Goal: Task Accomplishment & Management: Use online tool/utility

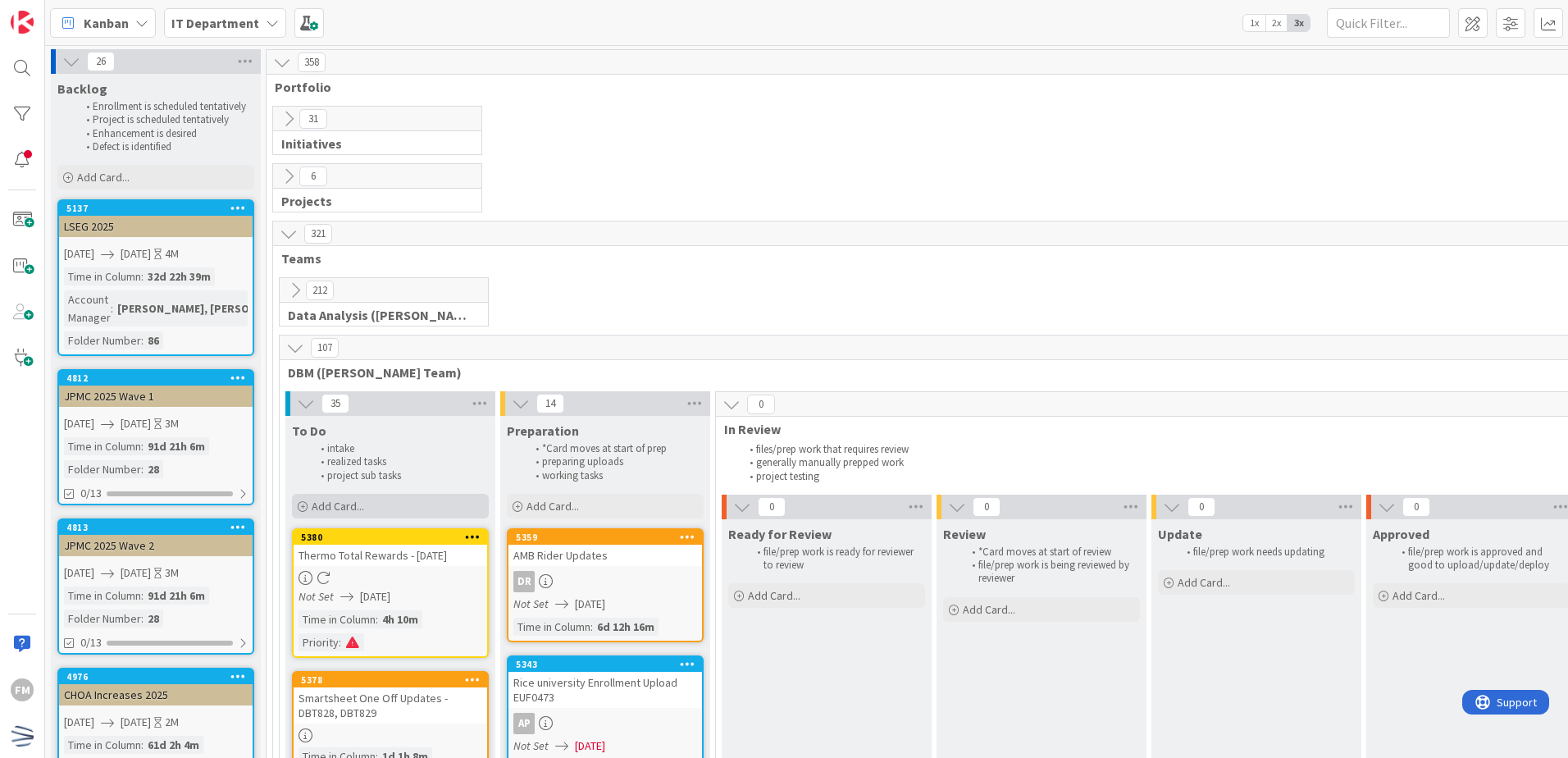
click at [326, 507] on span "Add Card..." at bounding box center [338, 507] width 52 height 15
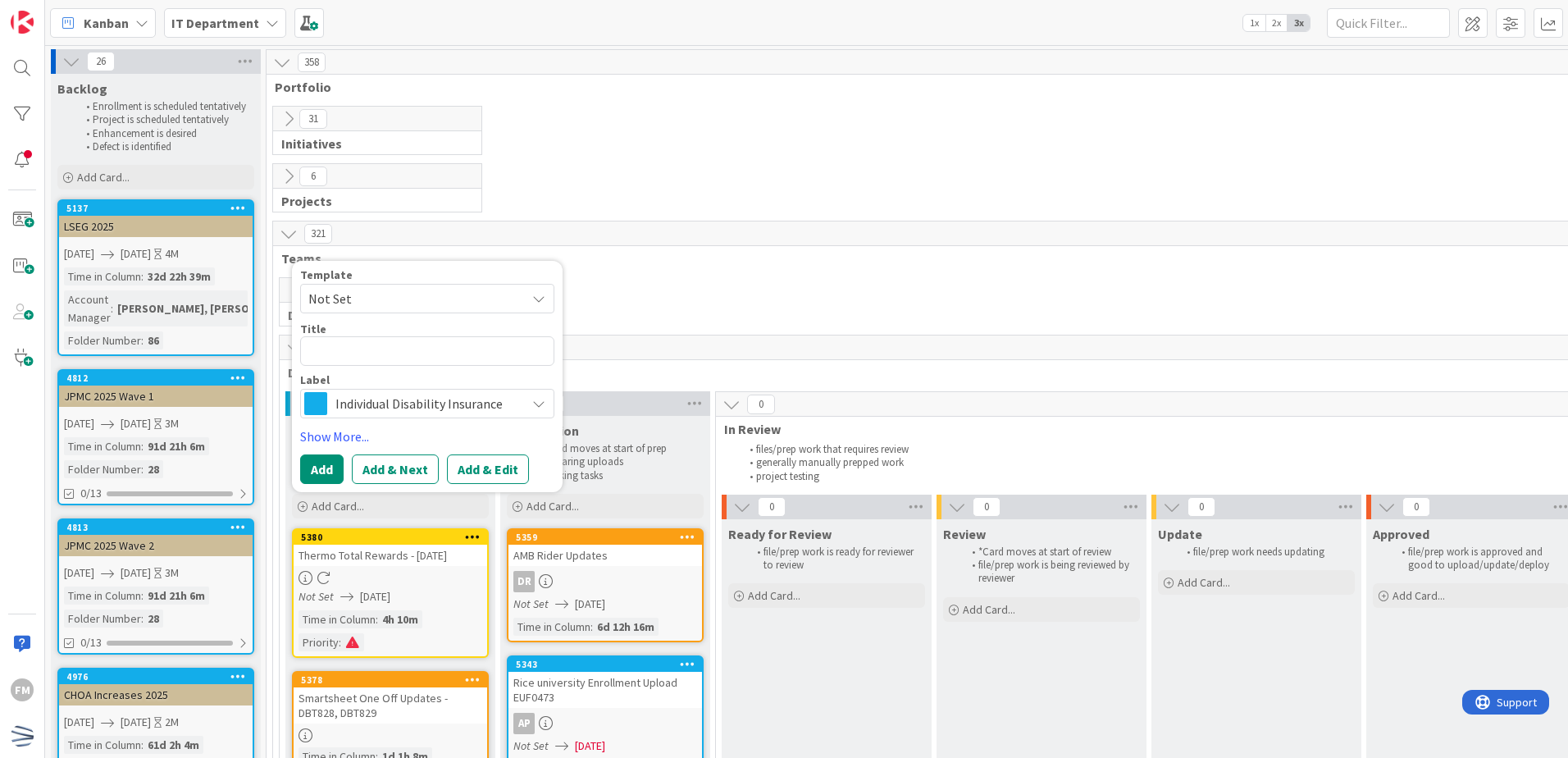
click at [372, 404] on span "Individual Disability Insurance" at bounding box center [426, 403] width 182 height 23
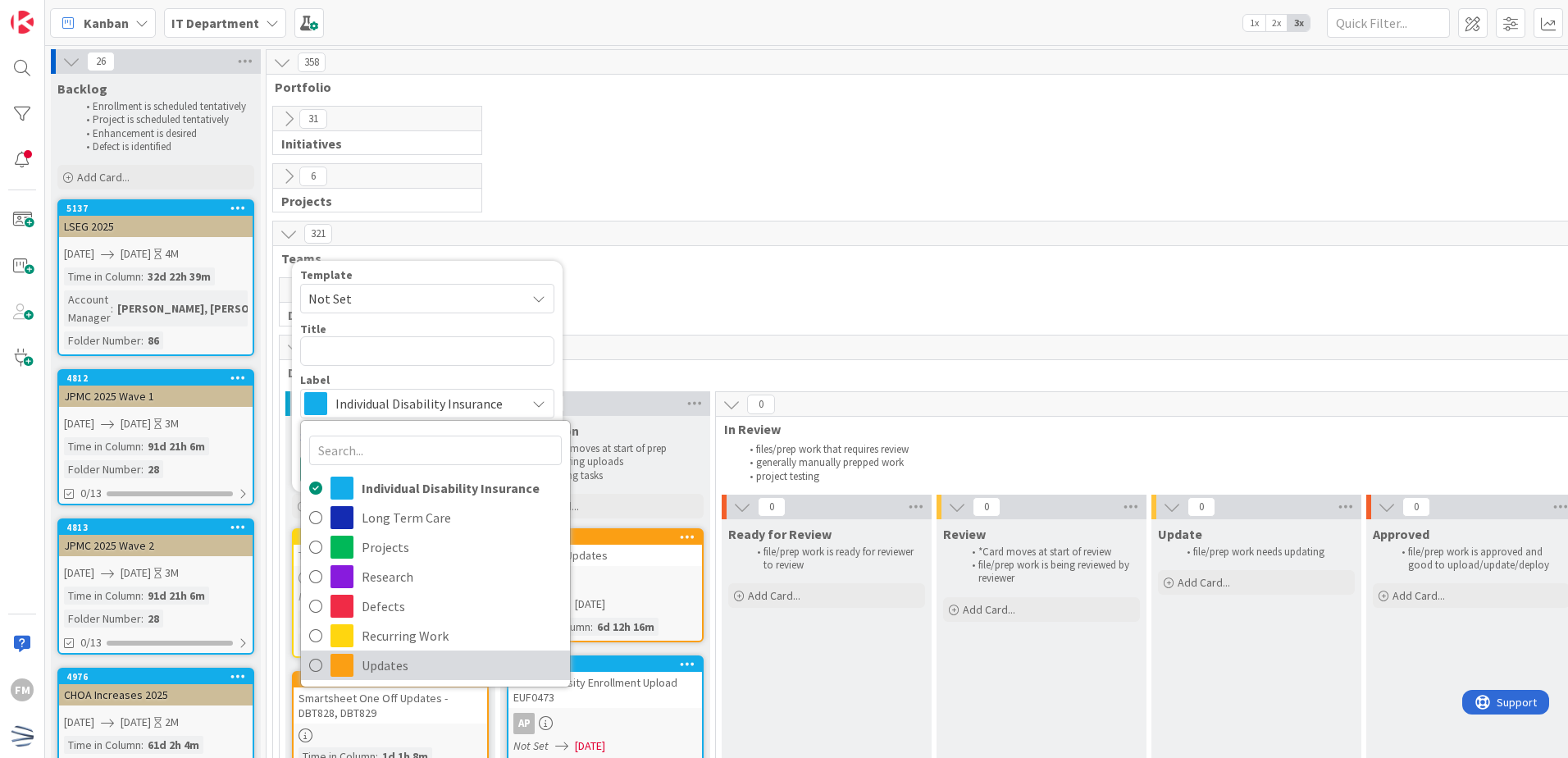
click at [438, 659] on span "Updates" at bounding box center [461, 665] width 200 height 25
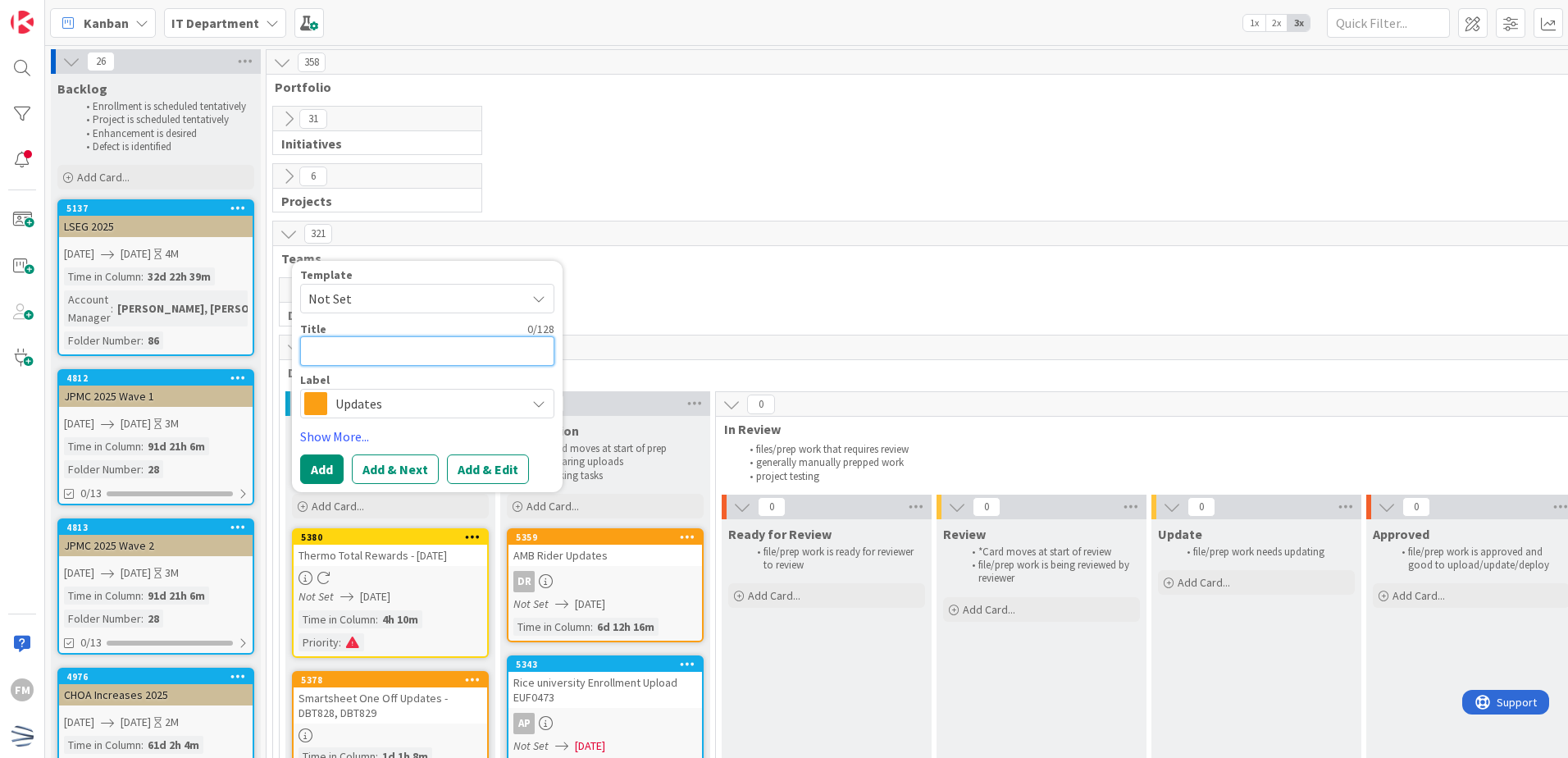
click at [388, 353] on textarea at bounding box center [427, 351] width 254 height 29
type textarea "x"
type textarea "L"
type textarea "x"
type textarea "LG"
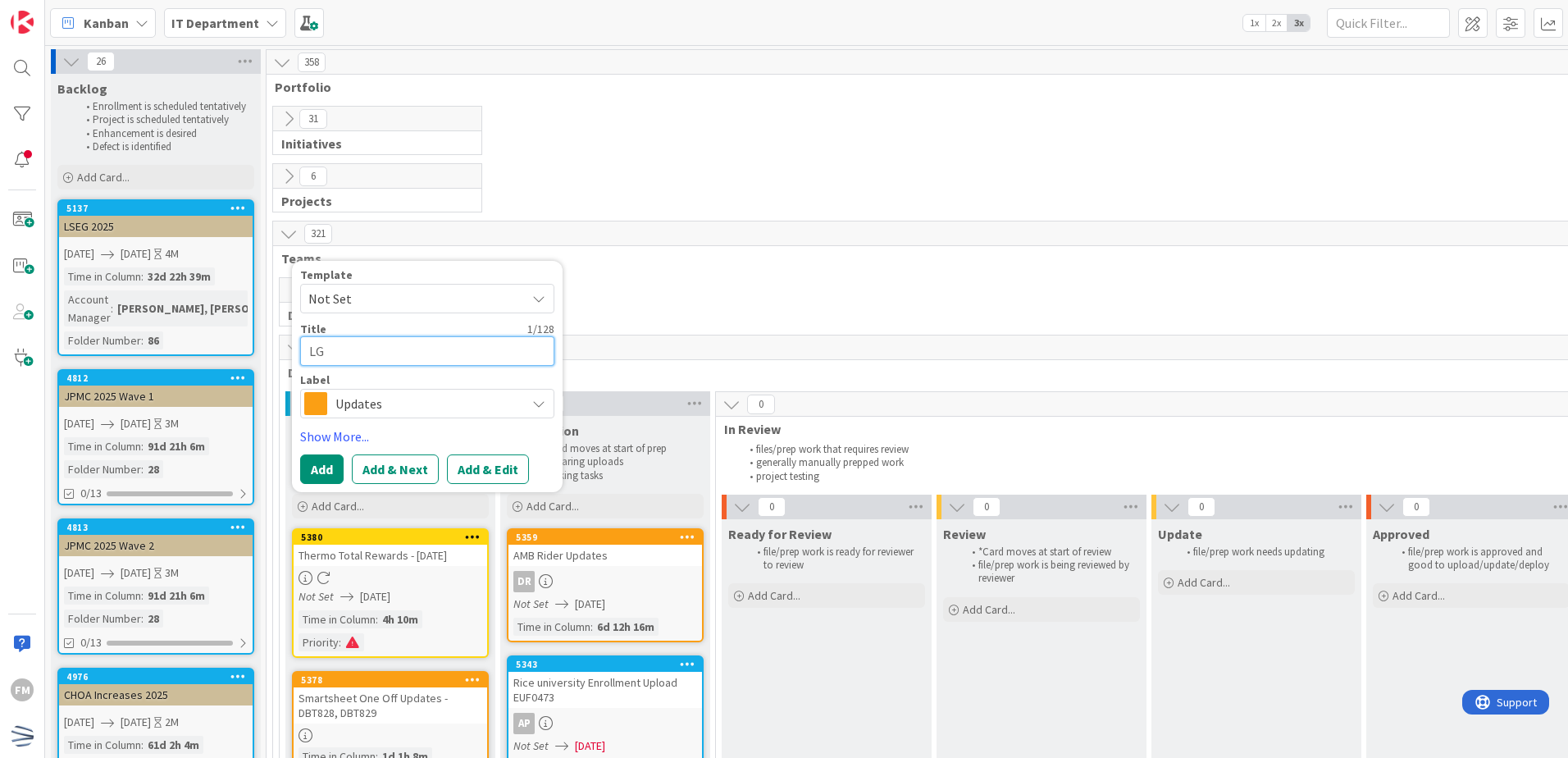
type textarea "x"
type textarea "LGA"
type textarea "x"
type textarea "LGA"
type textarea "x"
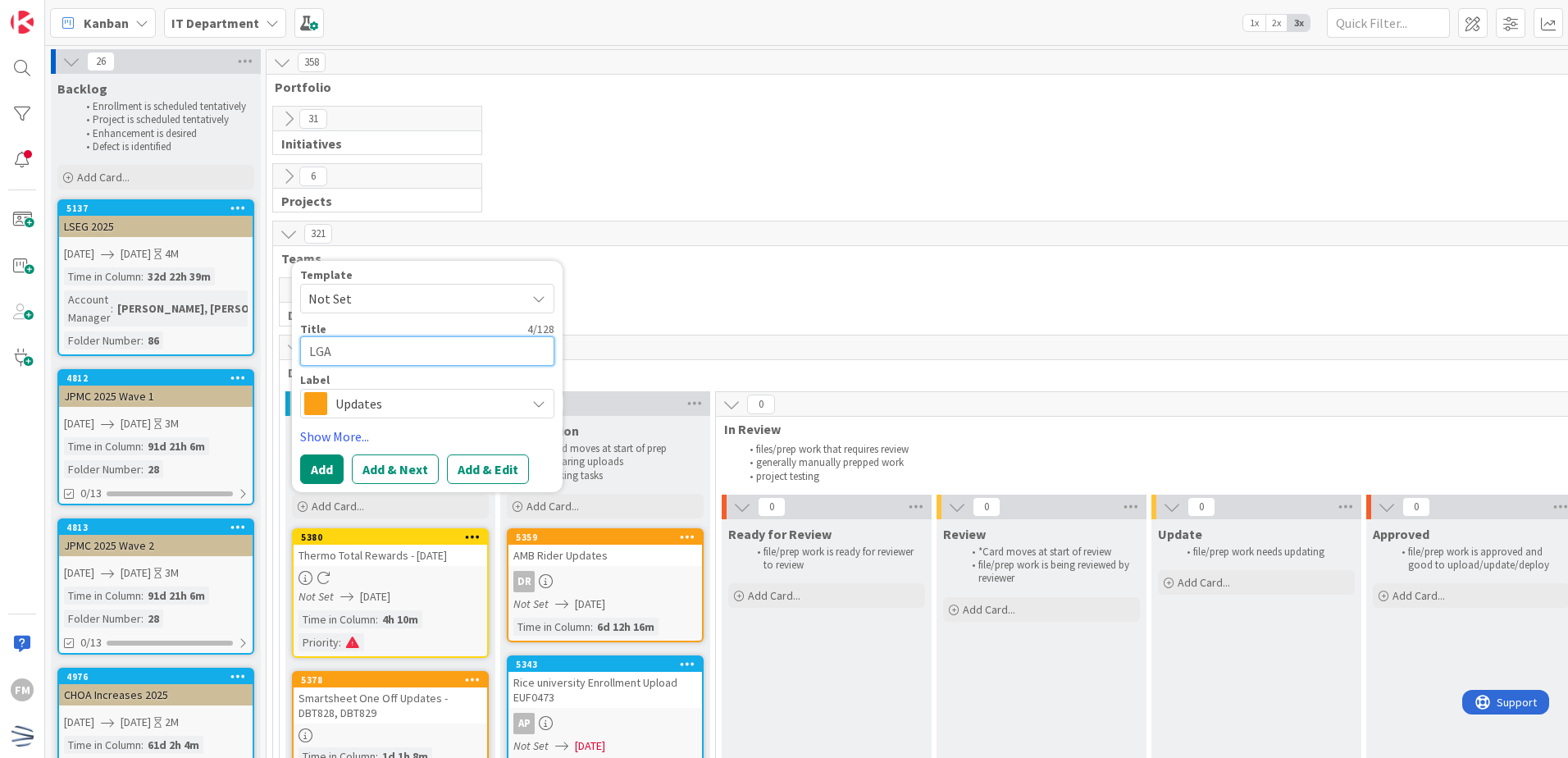
type textarea "LGA C"
type textarea "x"
type textarea "LGA Co"
type textarea "x"
type textarea "LGA Com"
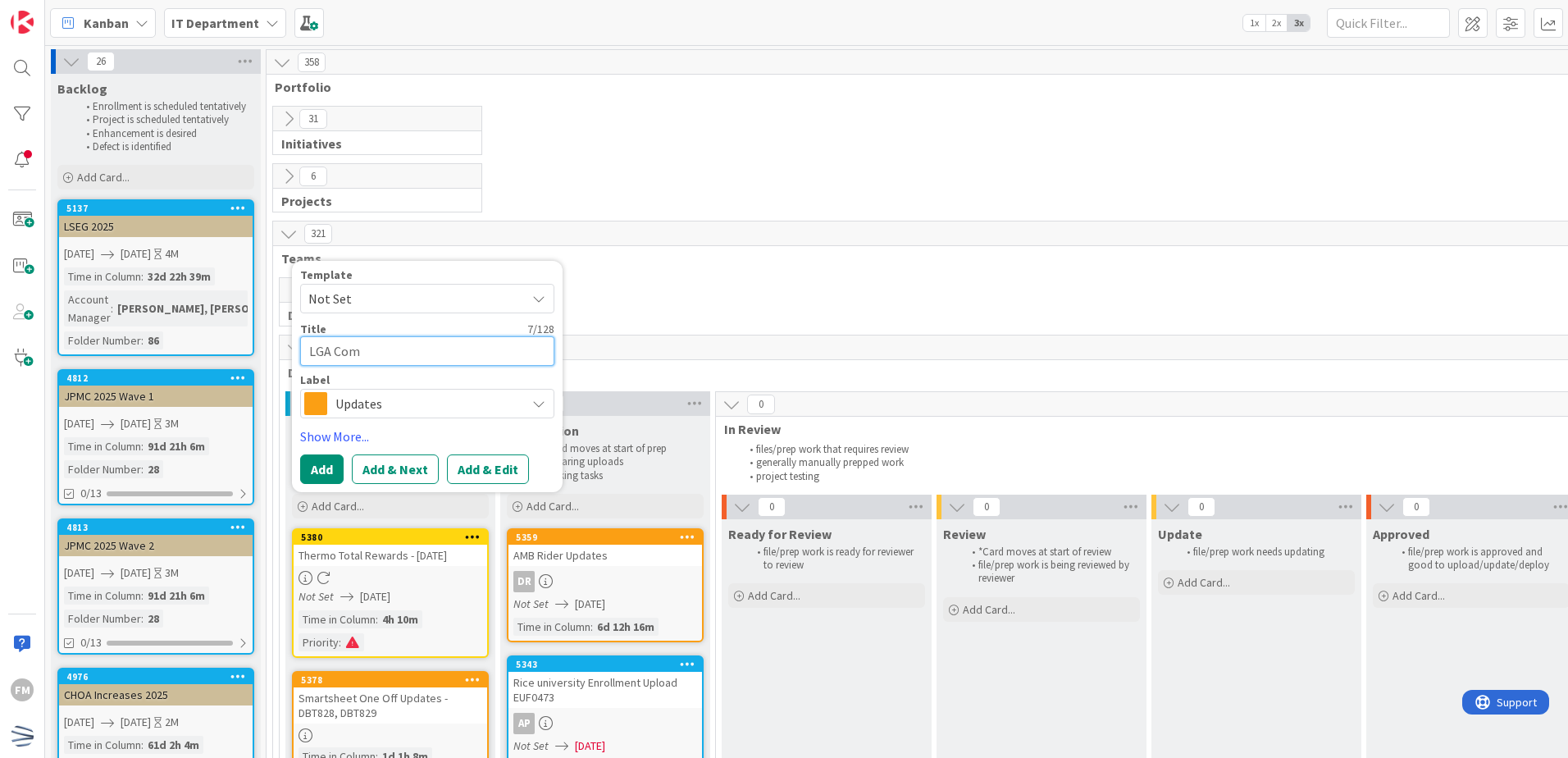
type textarea "x"
type textarea "LGA Comp"
type textarea "x"
type textarea "LGA Compa"
type textarea "x"
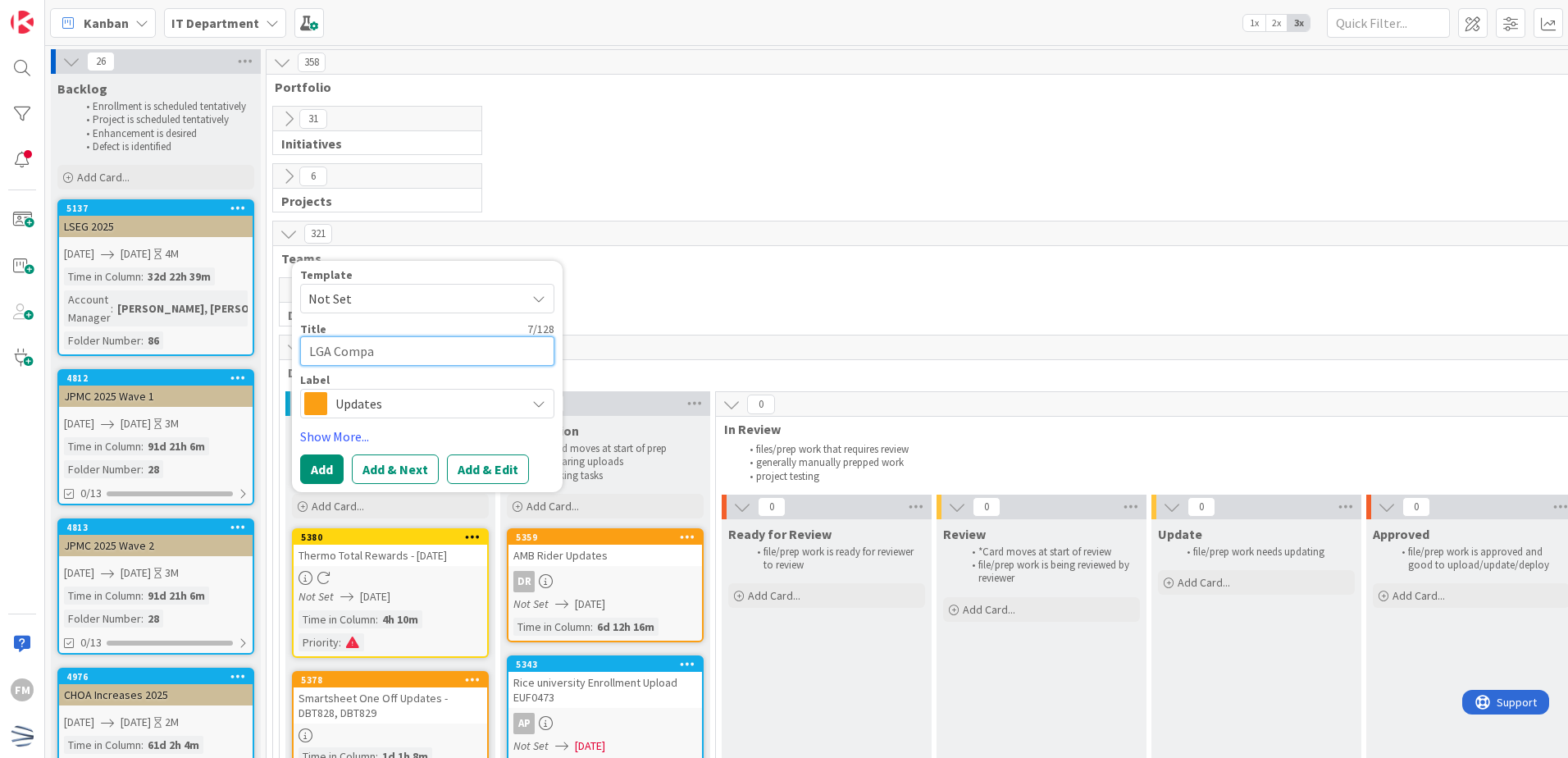
type textarea "LGA Compan"
type textarea "x"
type textarea "LGA Company"
type textarea "x"
type textarea "LGA Company N"
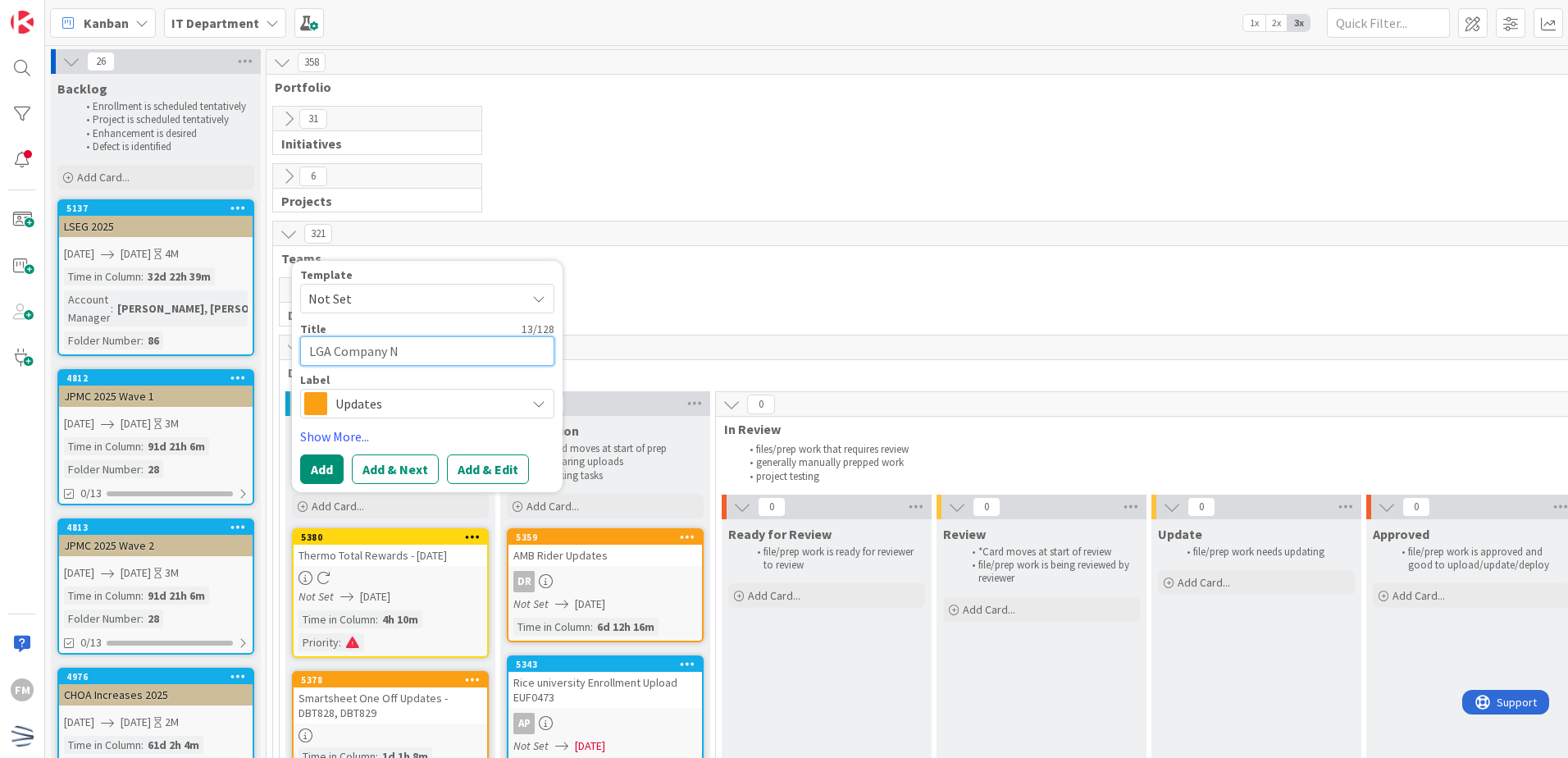
type textarea "x"
type textarea "LGA Company Na"
type textarea "x"
type textarea "LGA Company Nam"
type textarea "x"
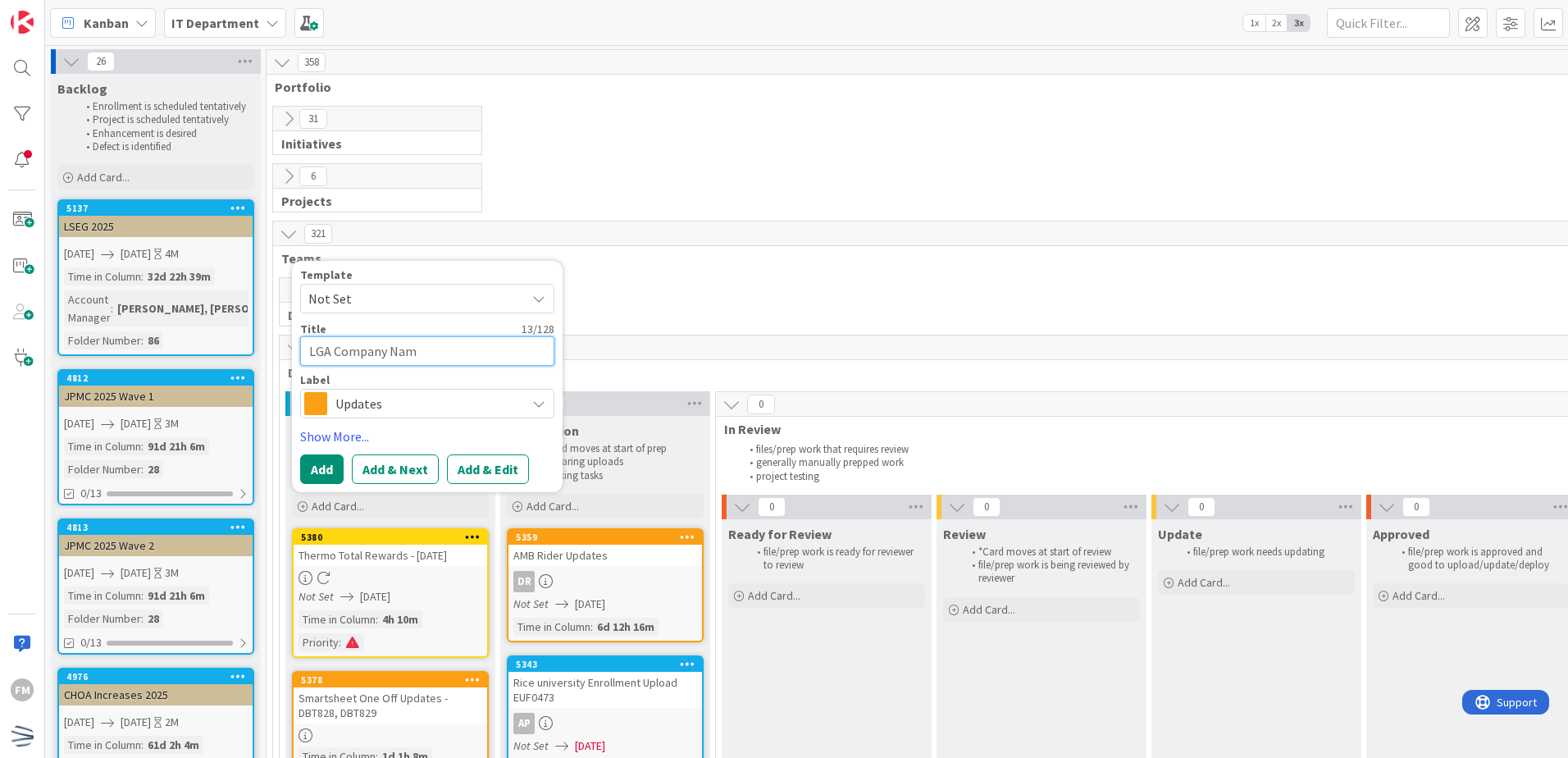
type textarea "LGA Company Name"
type textarea "x"
type textarea "LGA Company Name"
type textarea "x"
type textarea "LGA Company Name U"
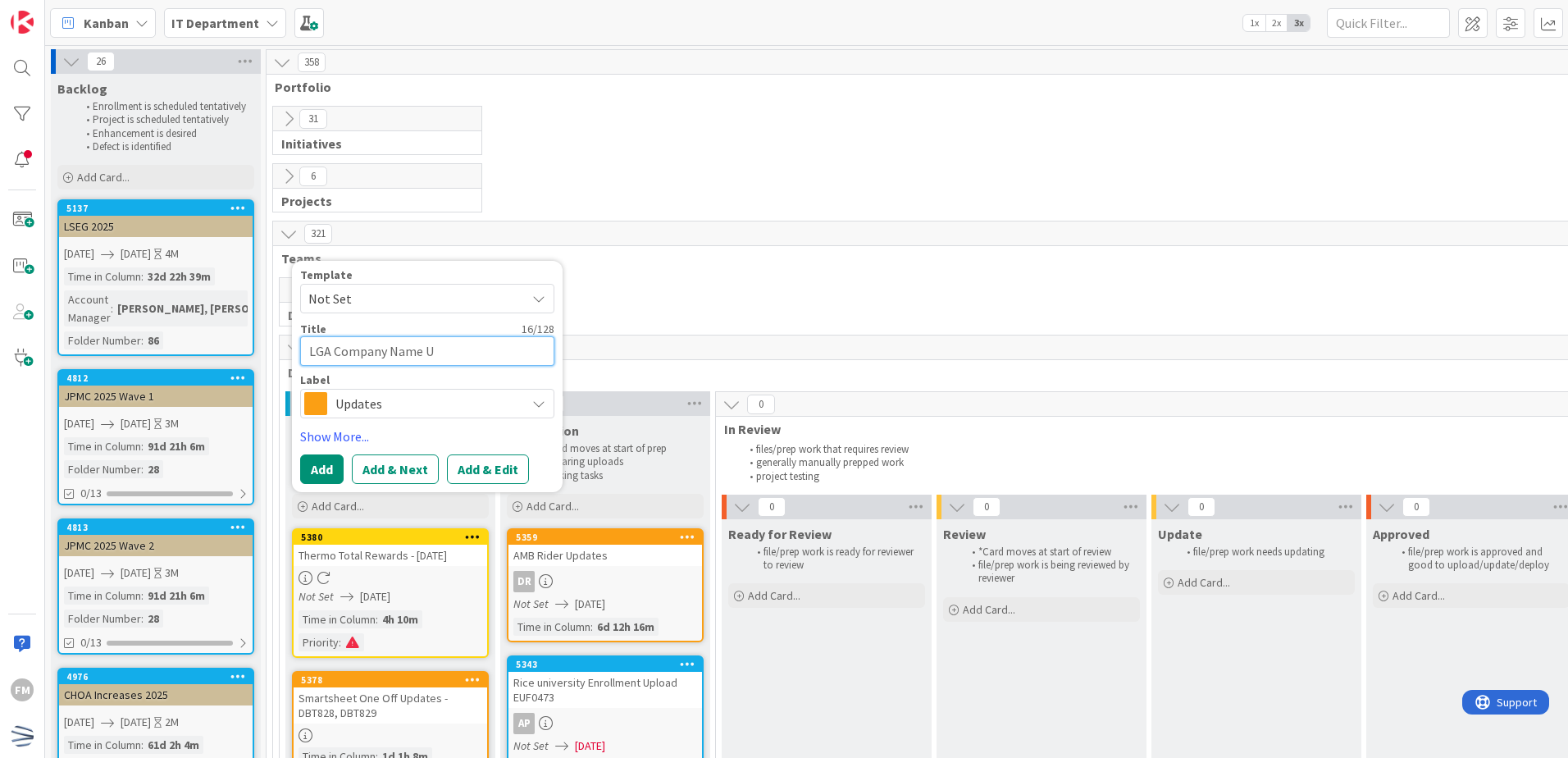
type textarea "x"
type textarea "LGA Company Name Up"
type textarea "x"
type textarea "LGA Company Name Upd"
type textarea "x"
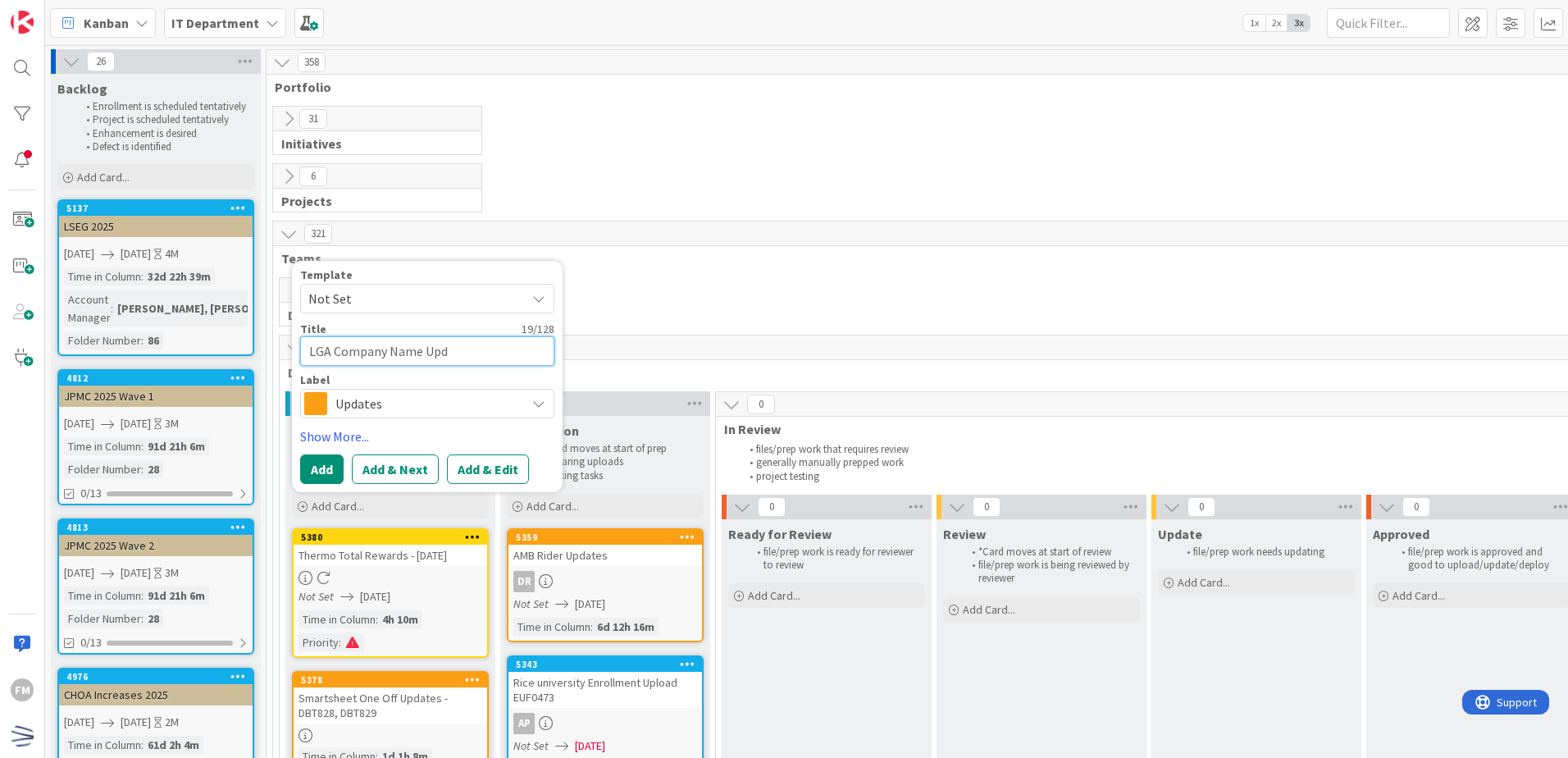
type textarea "LGA Company Name Upda"
type textarea "x"
type textarea "LGA Company Name Updat"
type textarea "x"
type textarea "LGA Company Name Update"
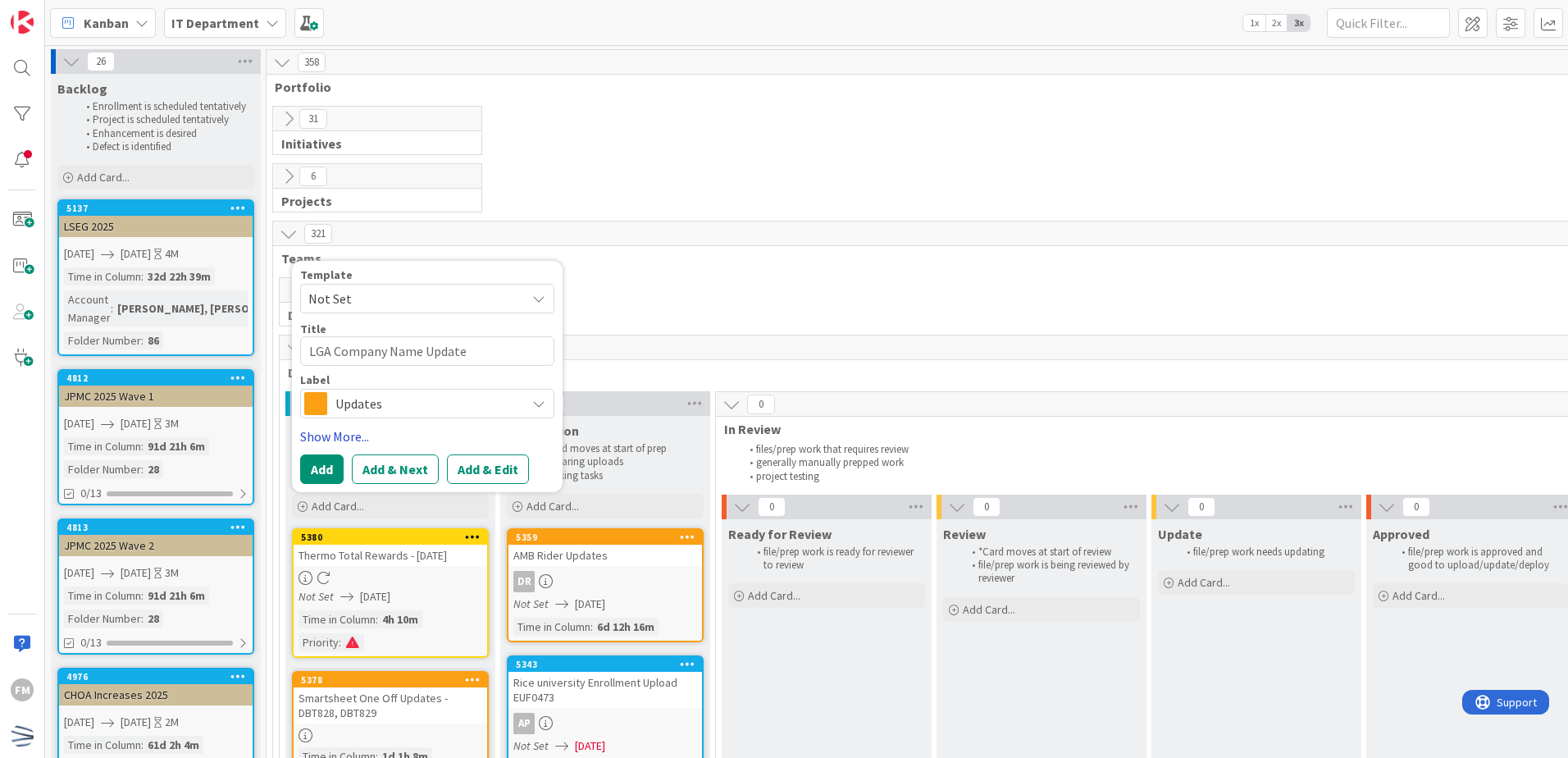
click at [345, 430] on link "Show More..." at bounding box center [427, 436] width 254 height 19
type textarea "x"
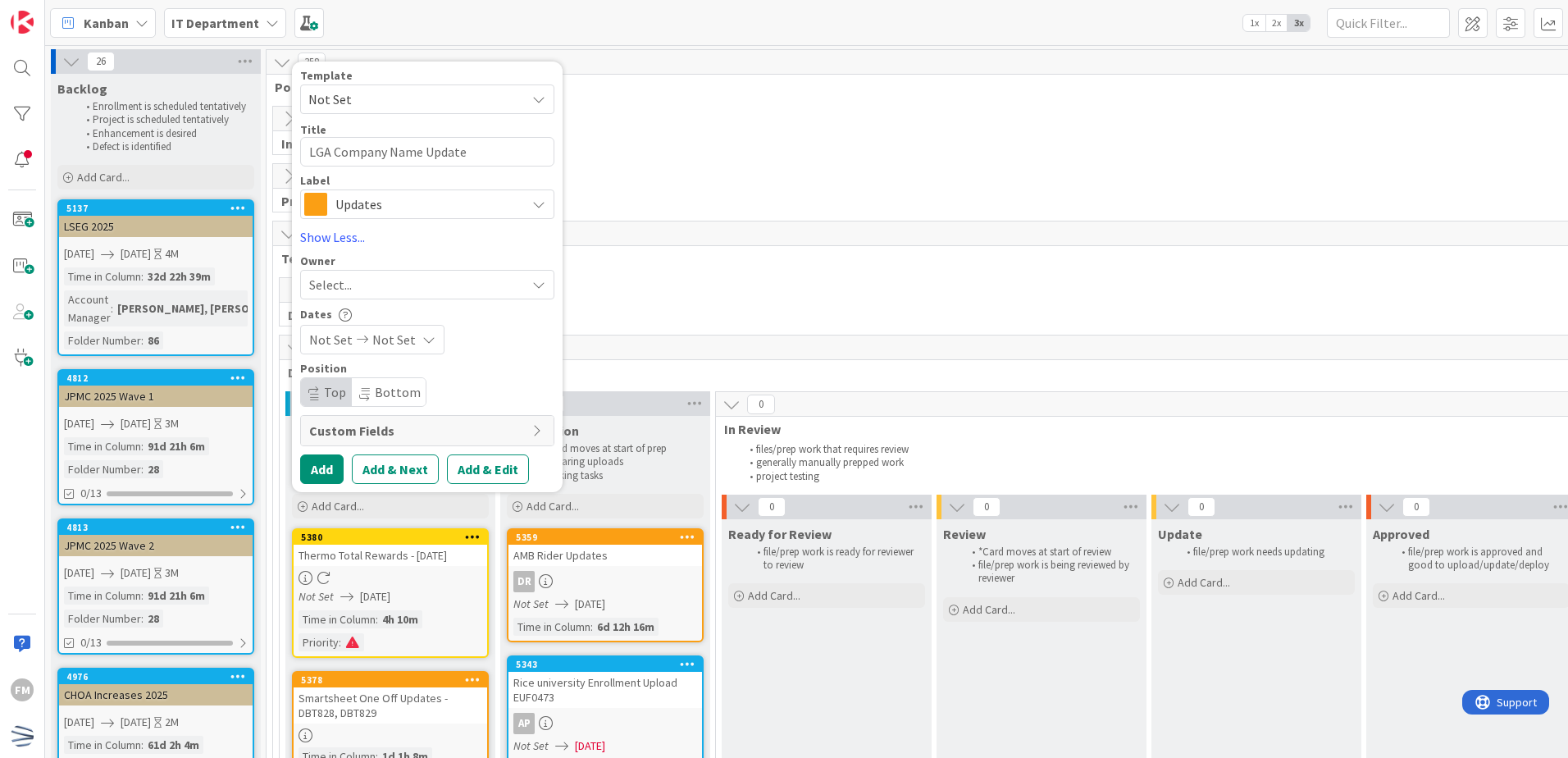
click at [512, 291] on div "Select..." at bounding box center [417, 284] width 216 height 19
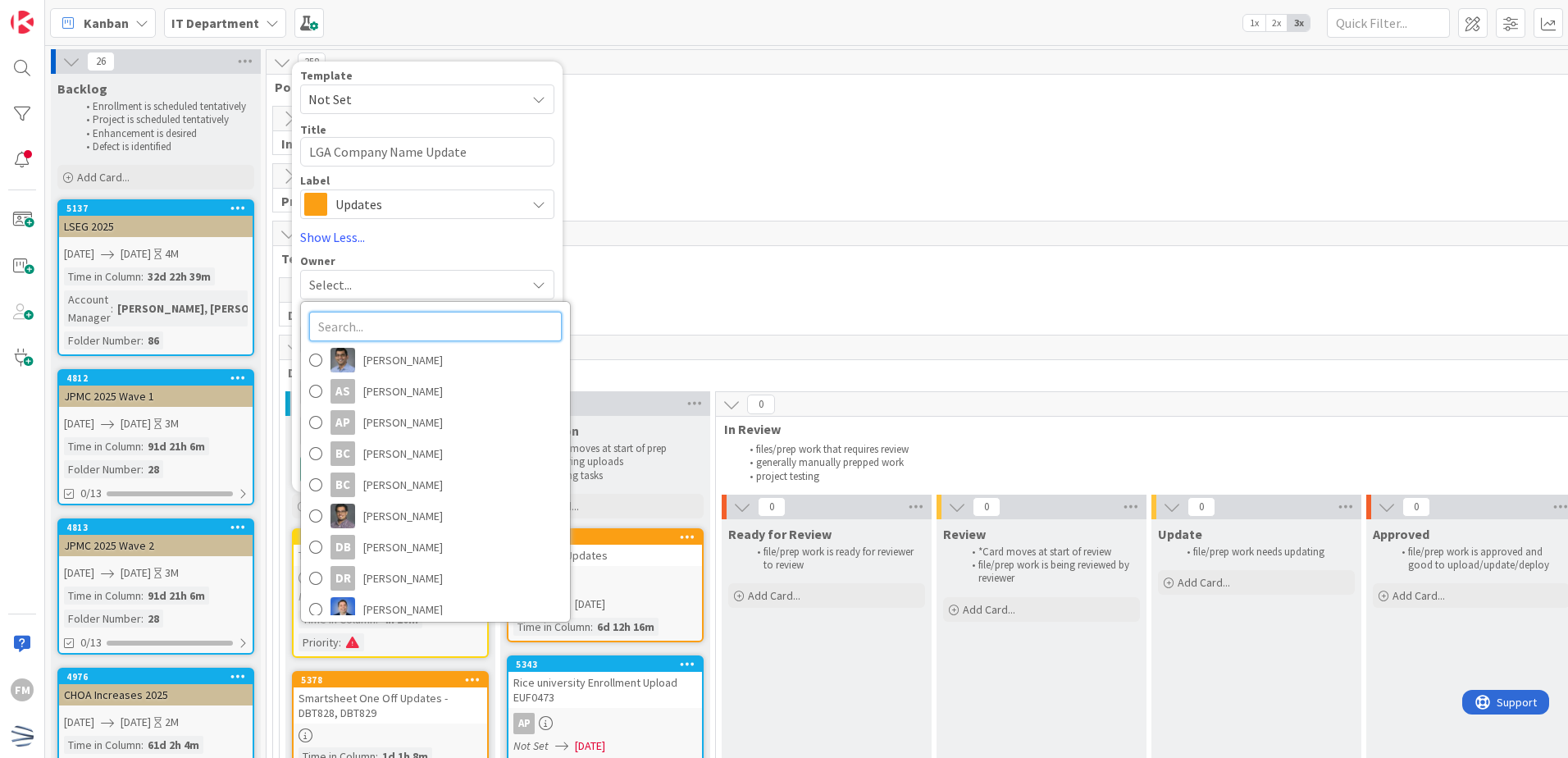
click at [493, 330] on input "text" at bounding box center [436, 327] width 252 height 29
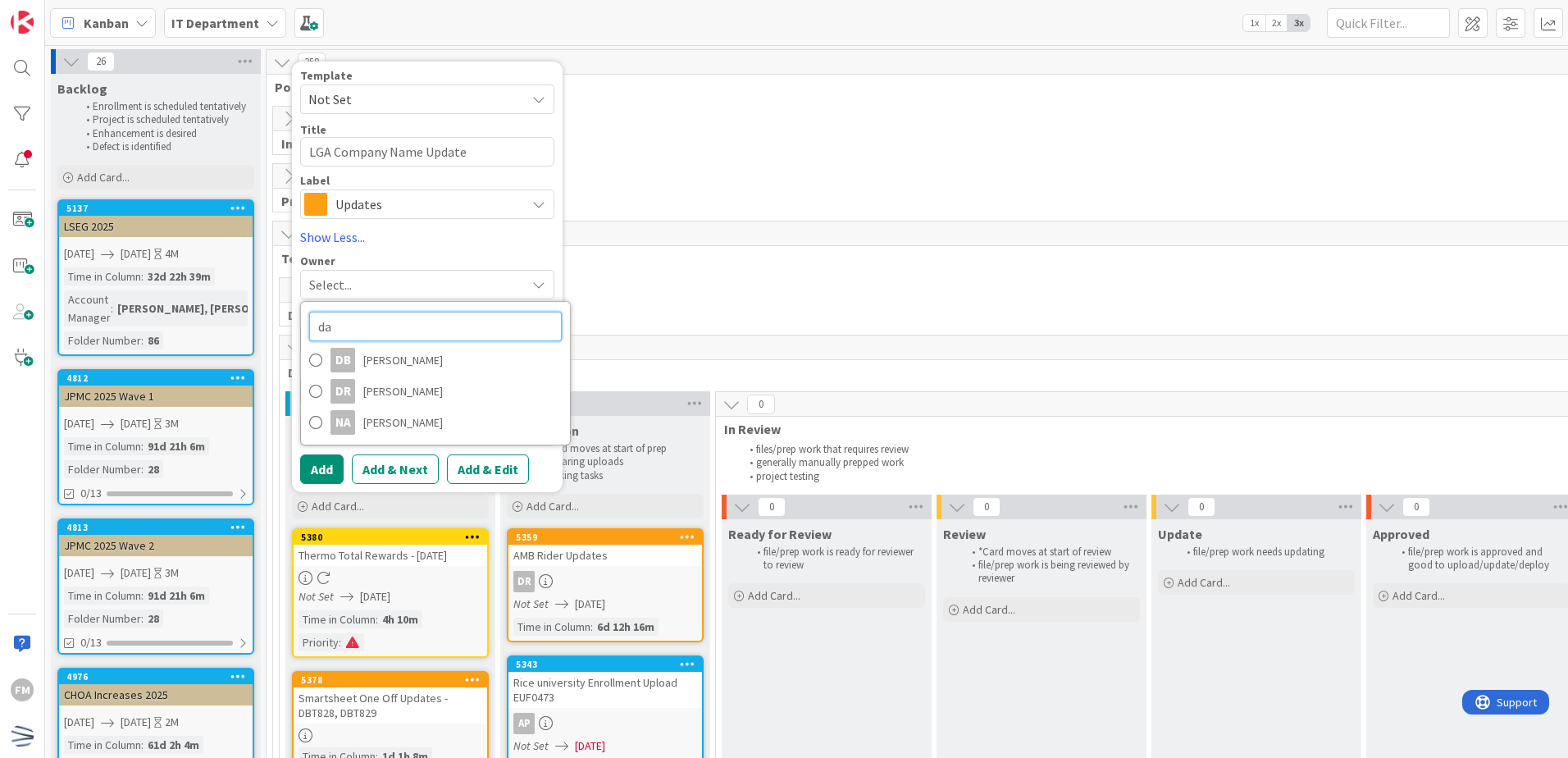
type input "d"
type input "dav"
click at [435, 365] on span "[PERSON_NAME]" at bounding box center [403, 360] width 79 height 25
type textarea "x"
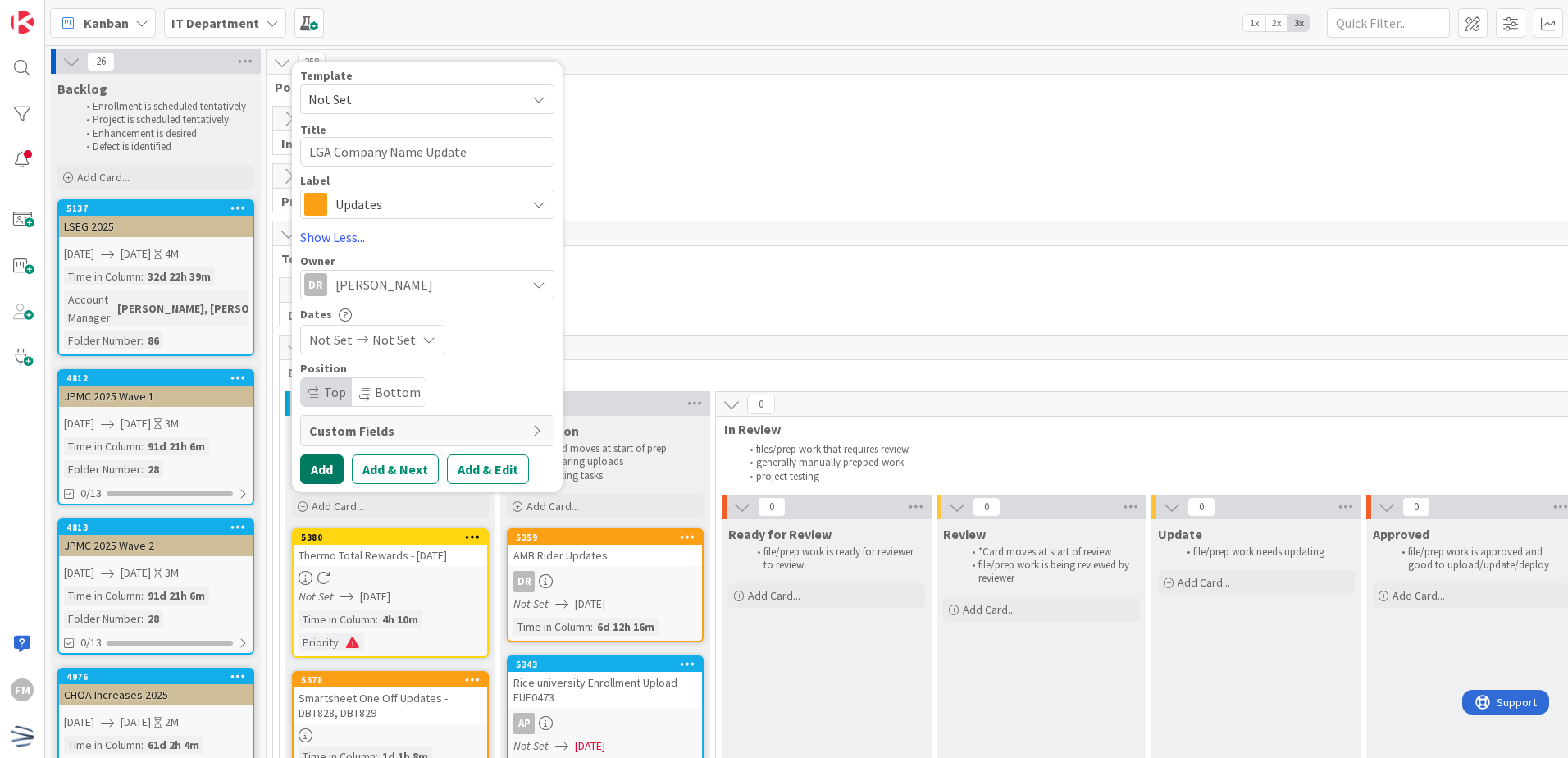
click at [318, 477] on button "Add" at bounding box center [321, 470] width 43 height 29
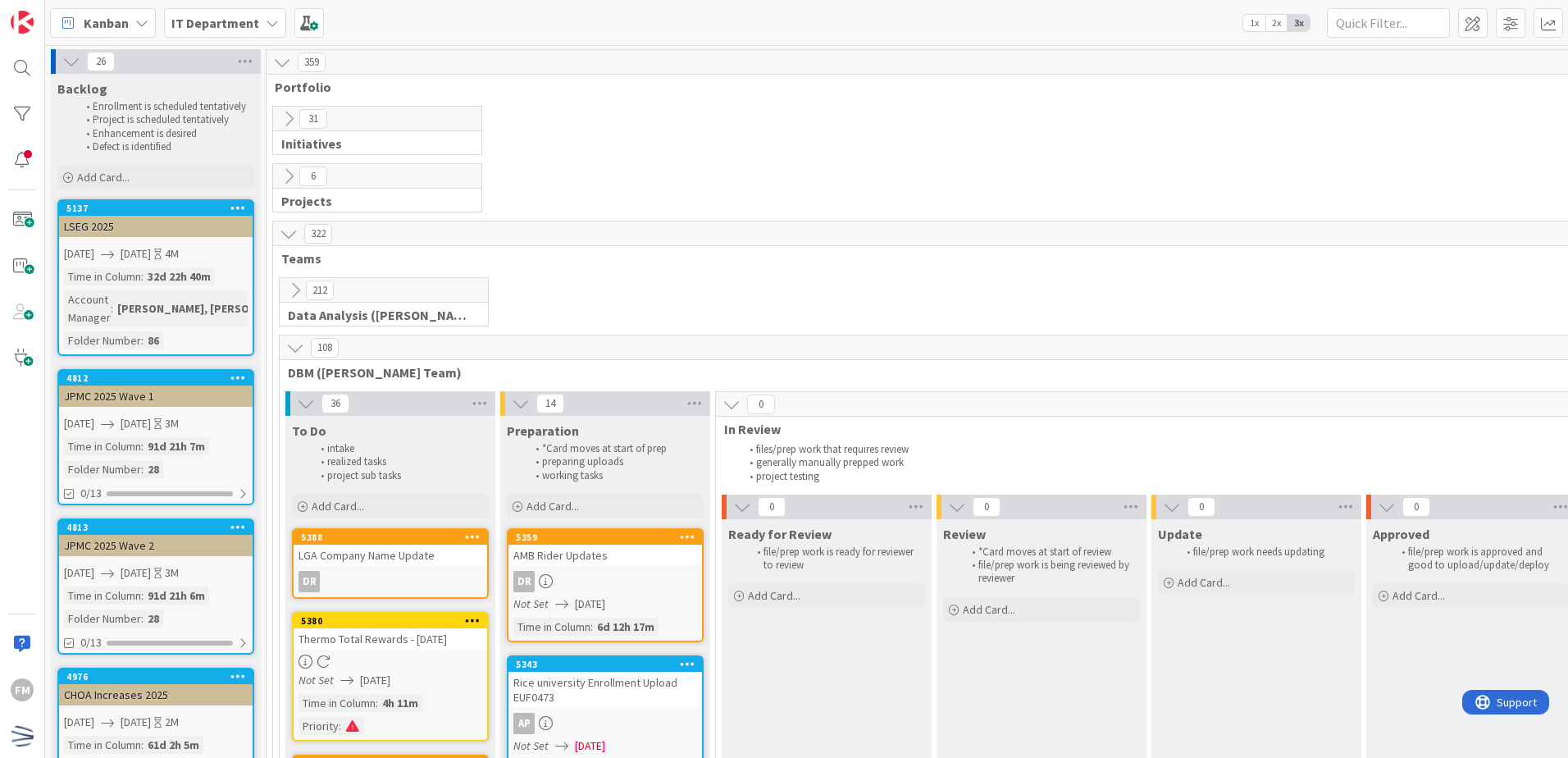
click at [373, 566] on div "LGA Company Name Update" at bounding box center [390, 555] width 193 height 21
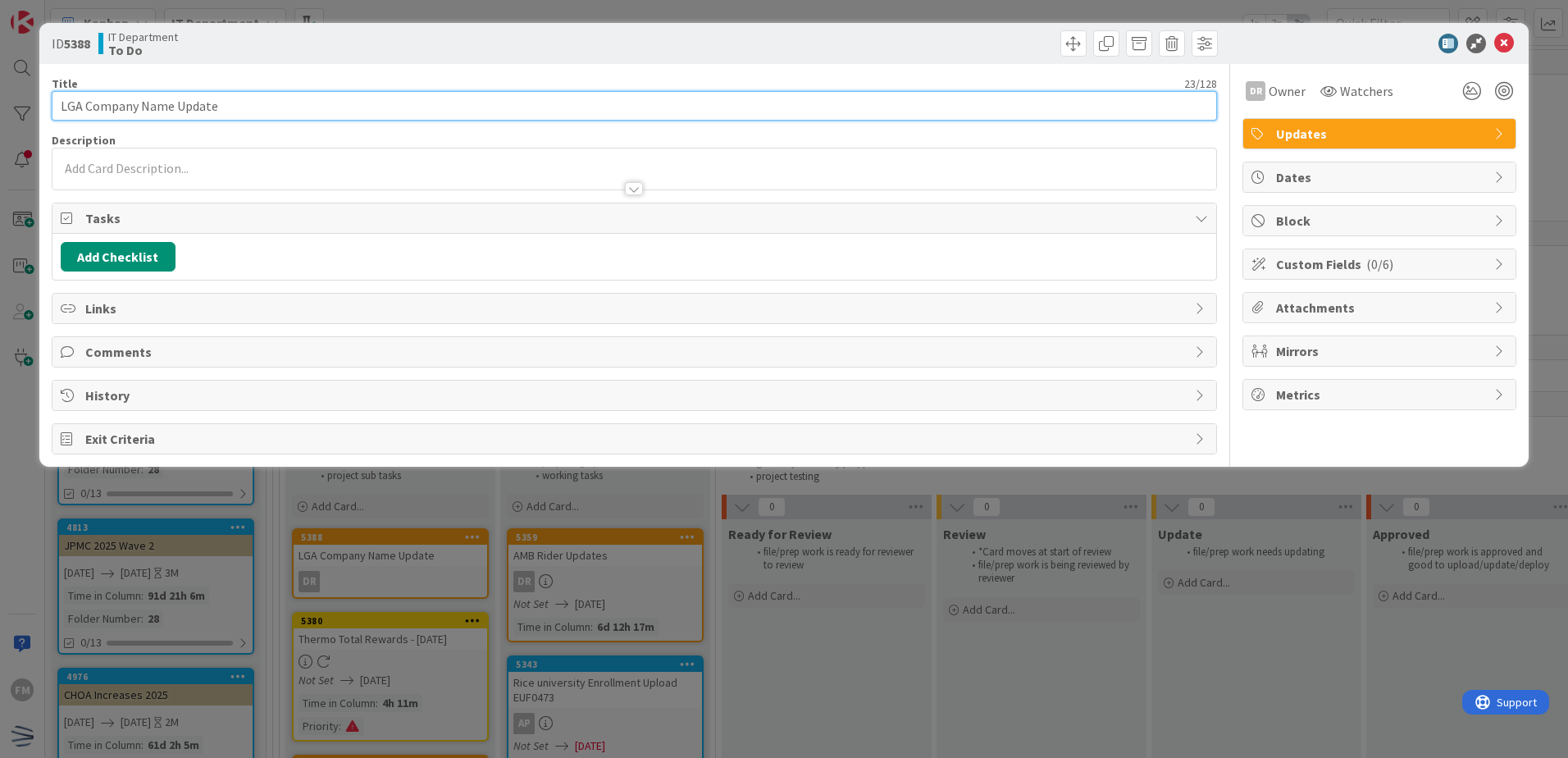
click at [270, 111] on input "LGA Company Name Update" at bounding box center [634, 106] width 1166 height 29
click at [319, 105] on input "LGA Company Name Update - DBT" at bounding box center [634, 106] width 1166 height 29
click at [252, 106] on input "LGA Company Name Update - DBT 827" at bounding box center [634, 106] width 1166 height 29
type input "LGA Company Name Update - DBT827"
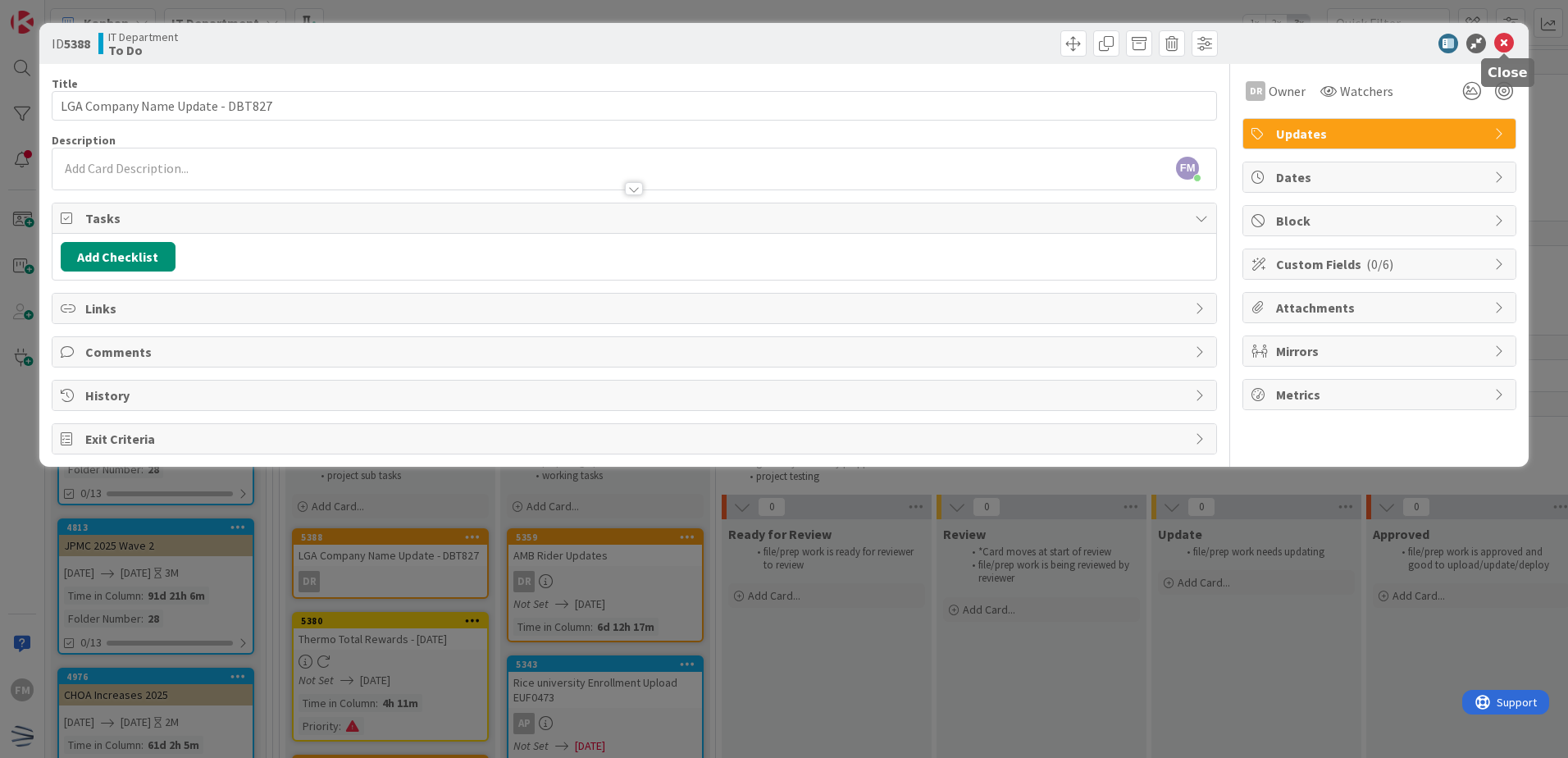
click at [1510, 41] on icon at bounding box center [1504, 43] width 19 height 19
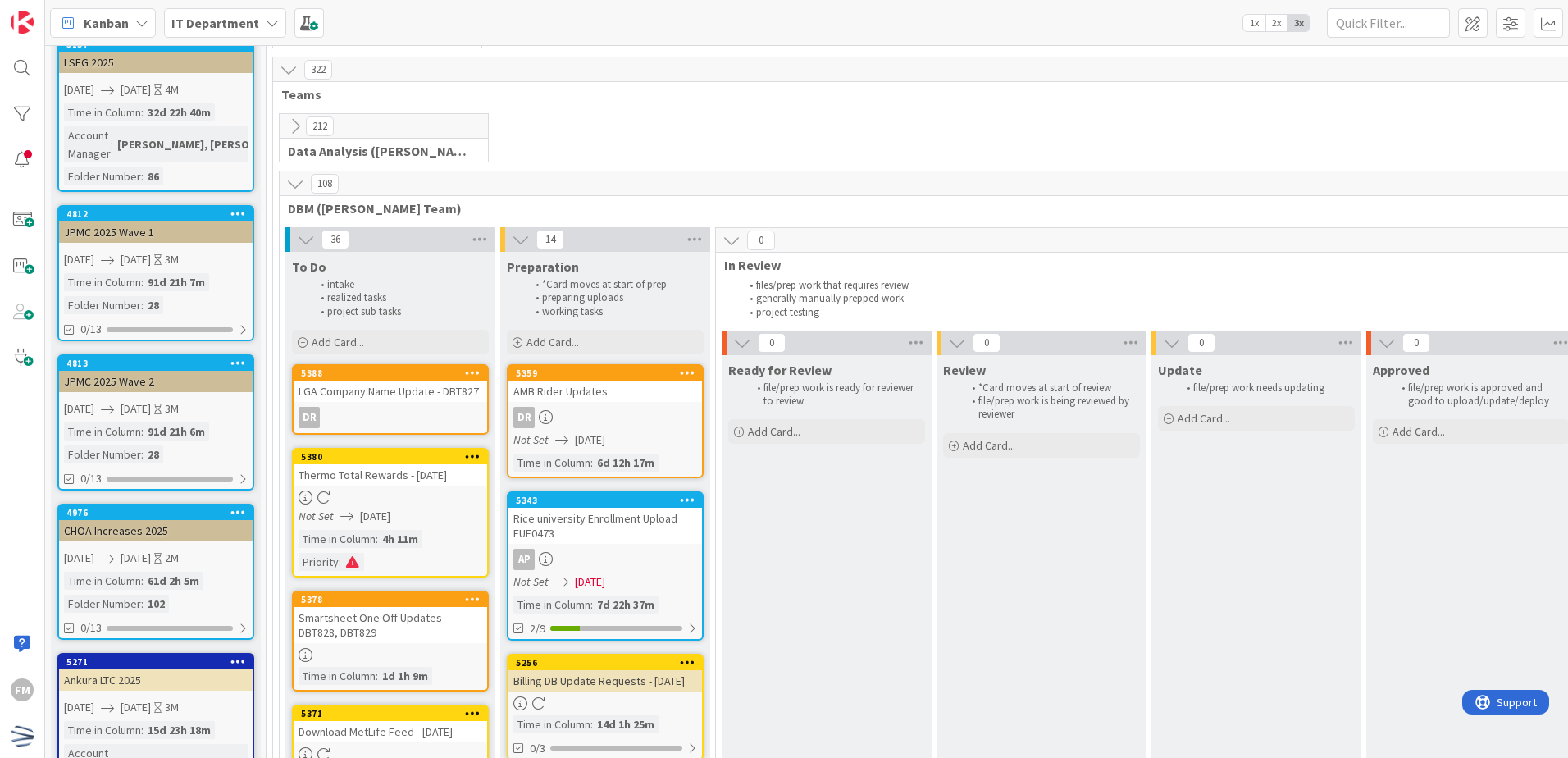
scroll to position [246, 0]
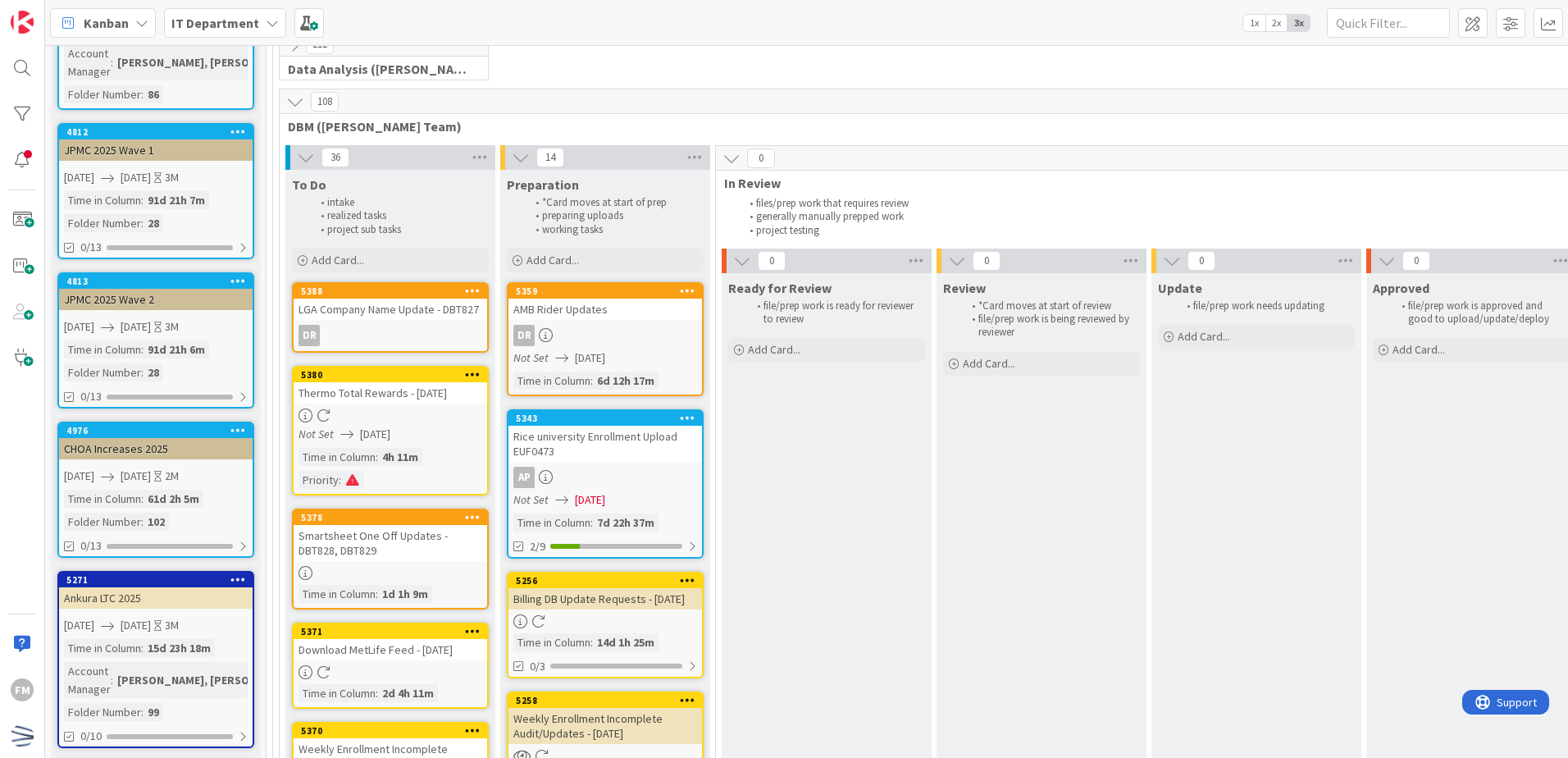
click at [402, 547] on div "Smartsheet One Off Updates - DBT828, DBT829" at bounding box center [390, 542] width 193 height 36
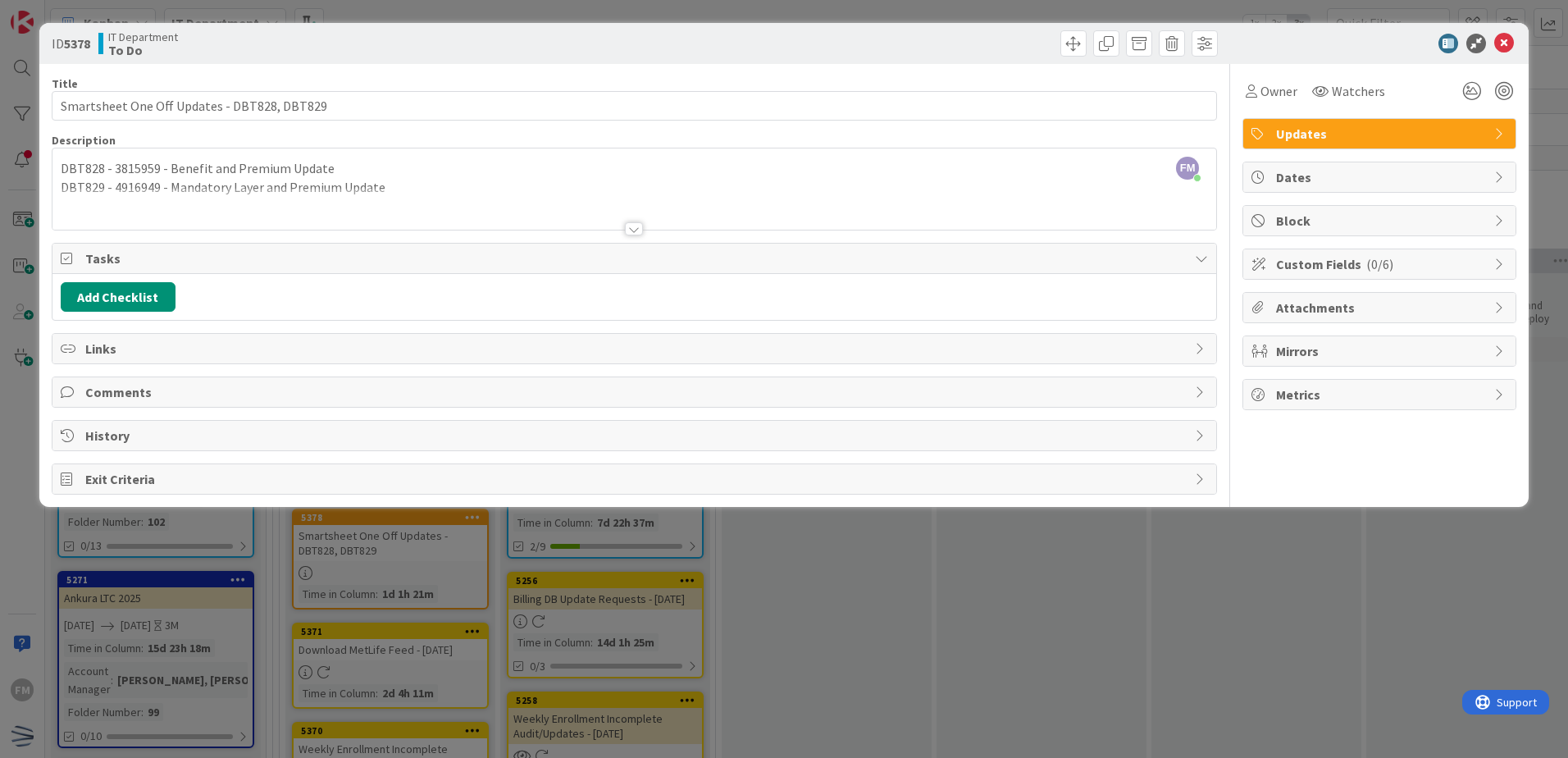
click at [202, 389] on span "Comments" at bounding box center [636, 391] width 1102 height 19
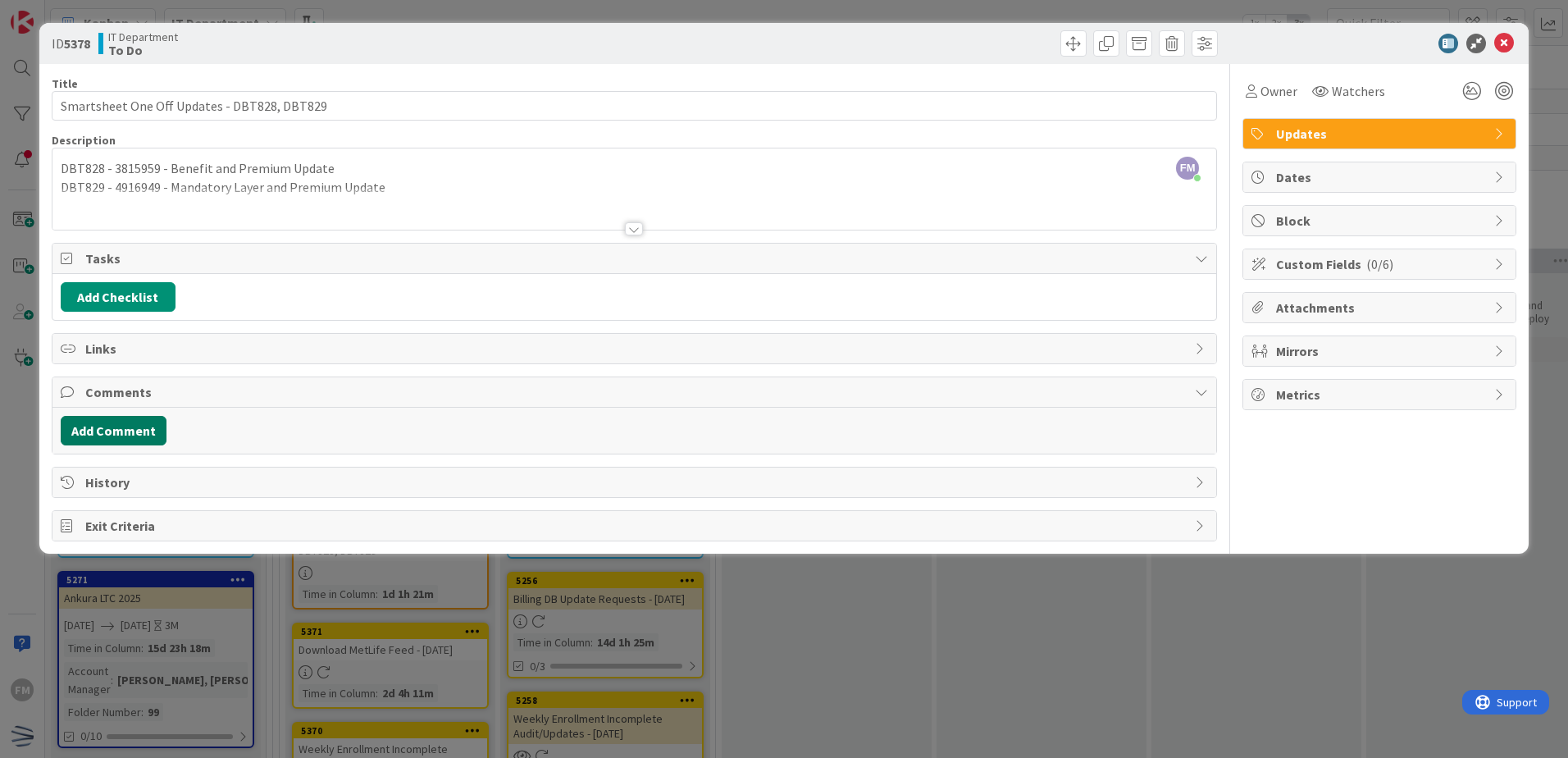
click at [145, 428] on button "Add Comment" at bounding box center [113, 431] width 106 height 29
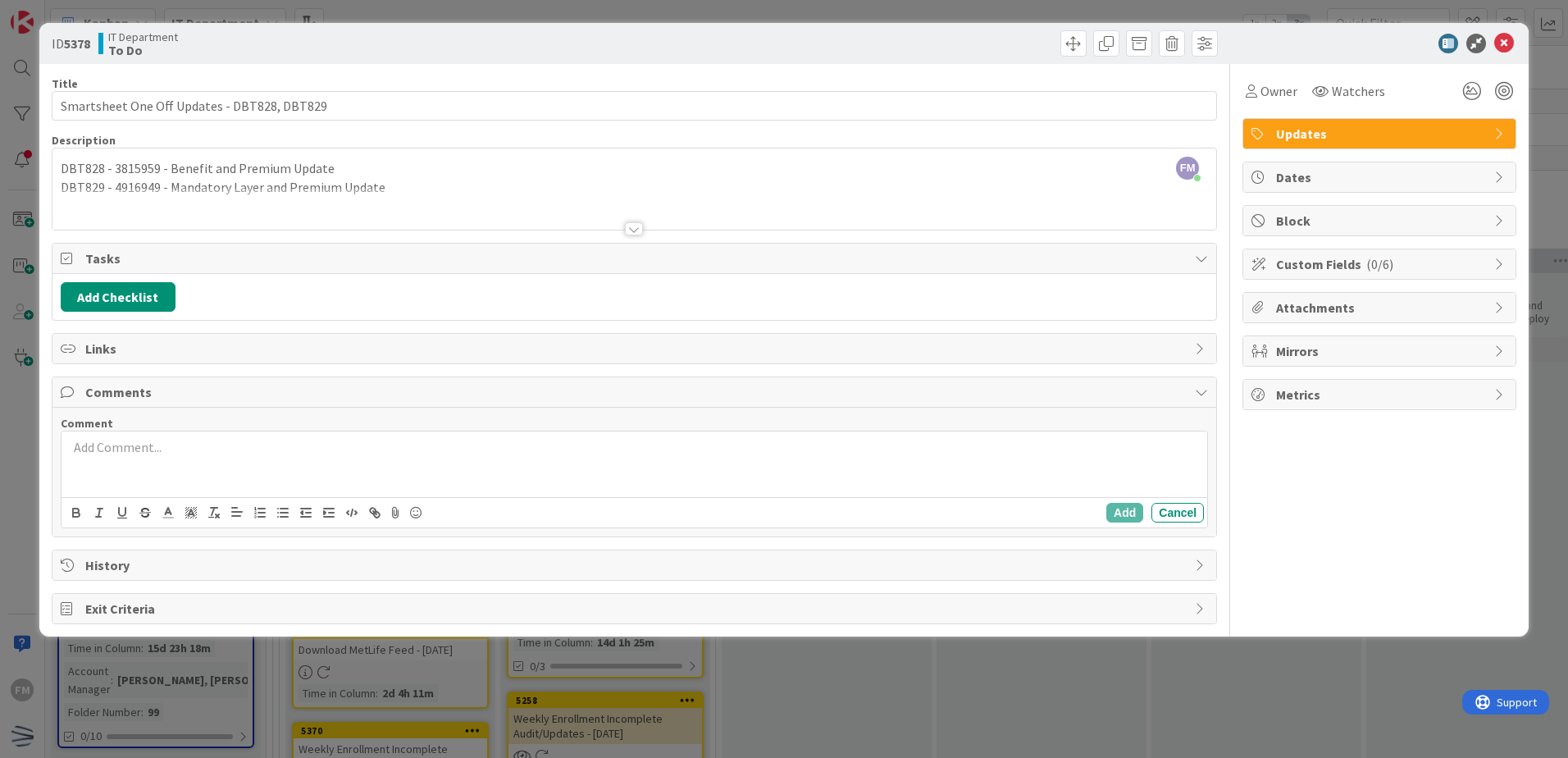
click at [167, 461] on div at bounding box center [634, 464] width 1146 height 65
click at [1132, 514] on button "Add" at bounding box center [1125, 512] width 37 height 19
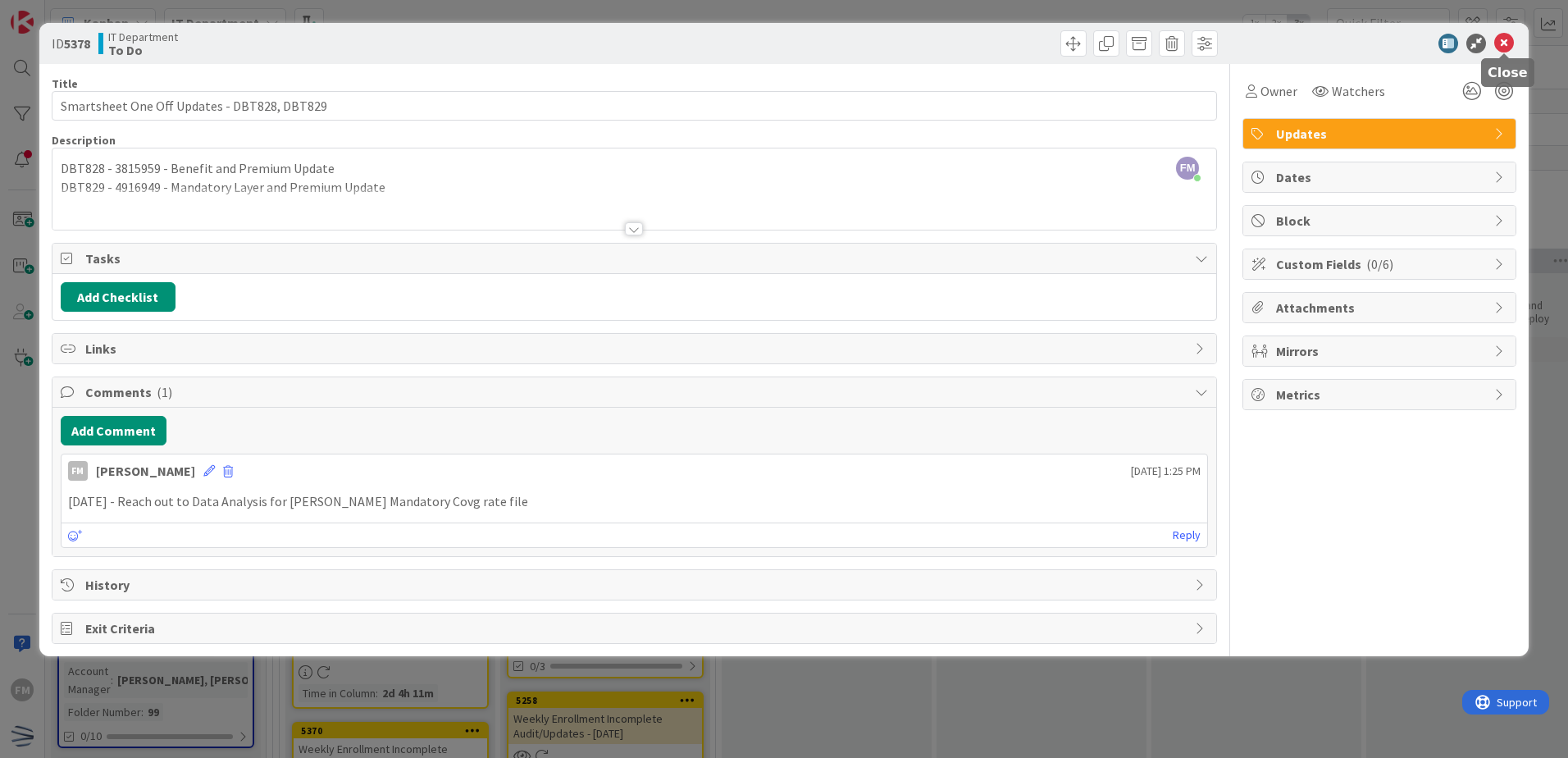
click at [1507, 41] on icon at bounding box center [1504, 43] width 19 height 19
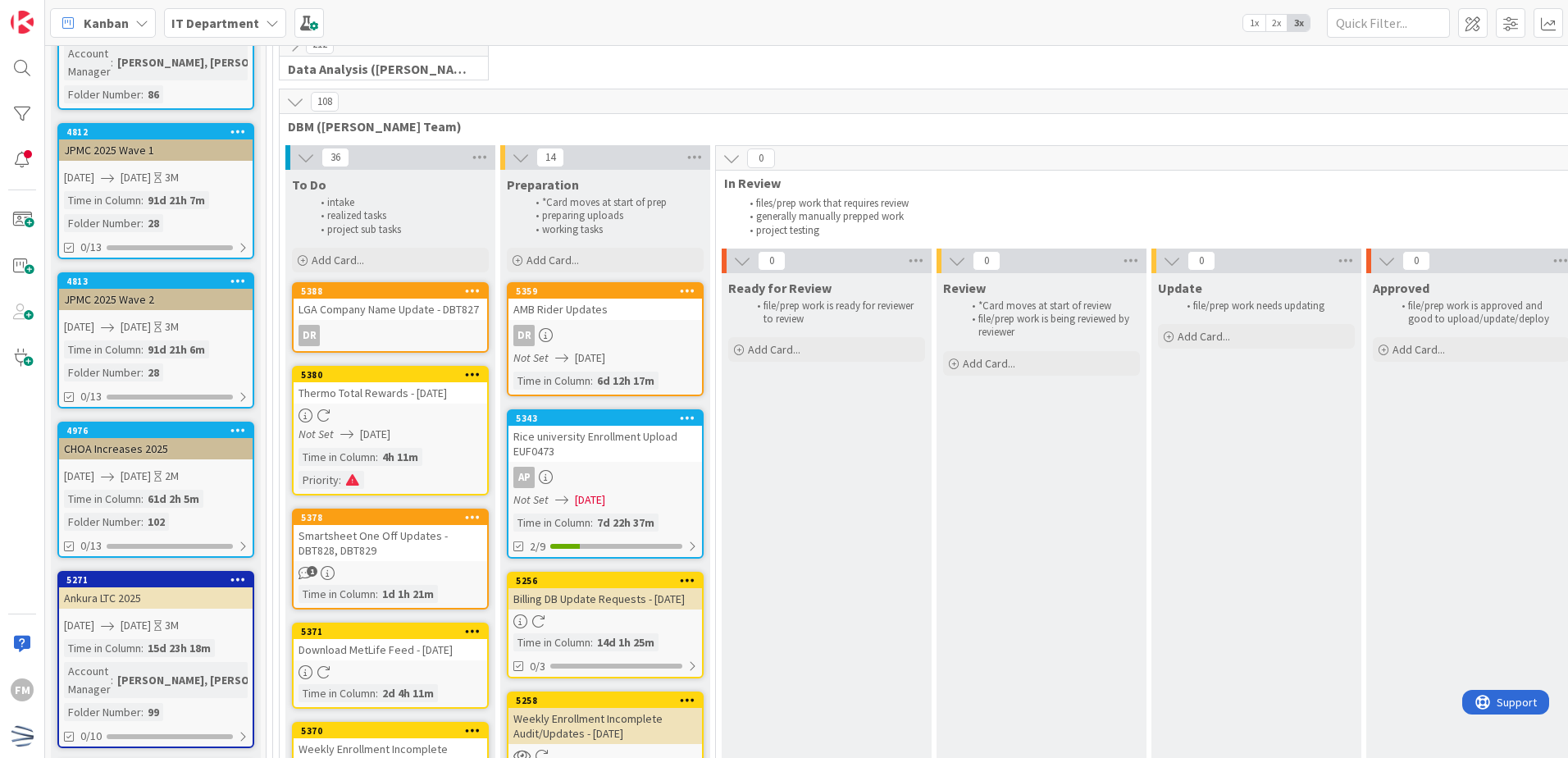
scroll to position [410, 0]
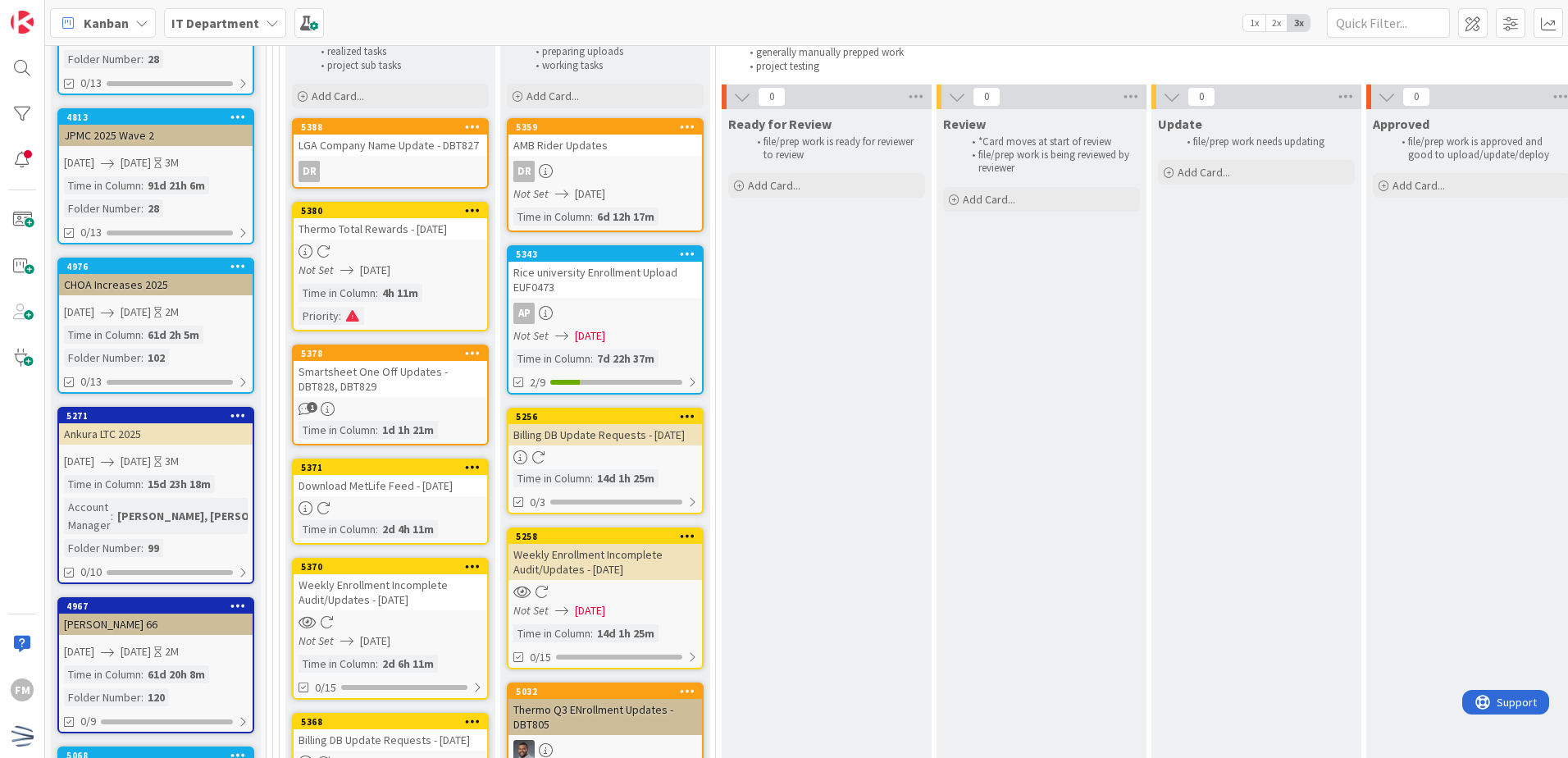
click at [422, 399] on div "5378 Smartsheet One Off Updates - DBT828, DBT829 1 Time in Column : 1d 1h 21m" at bounding box center [390, 395] width 197 height 101
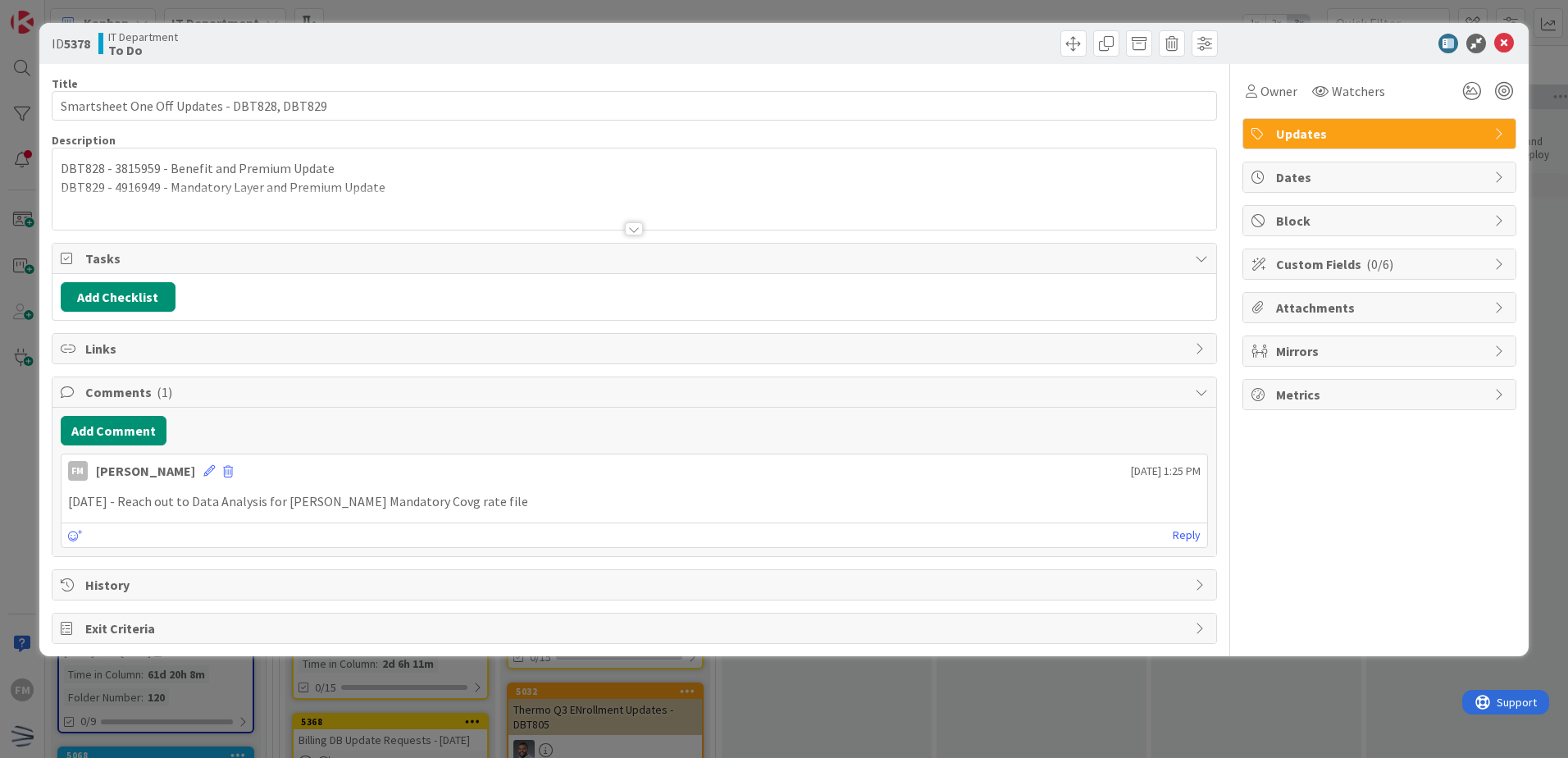
click at [638, 235] on div at bounding box center [634, 228] width 18 height 13
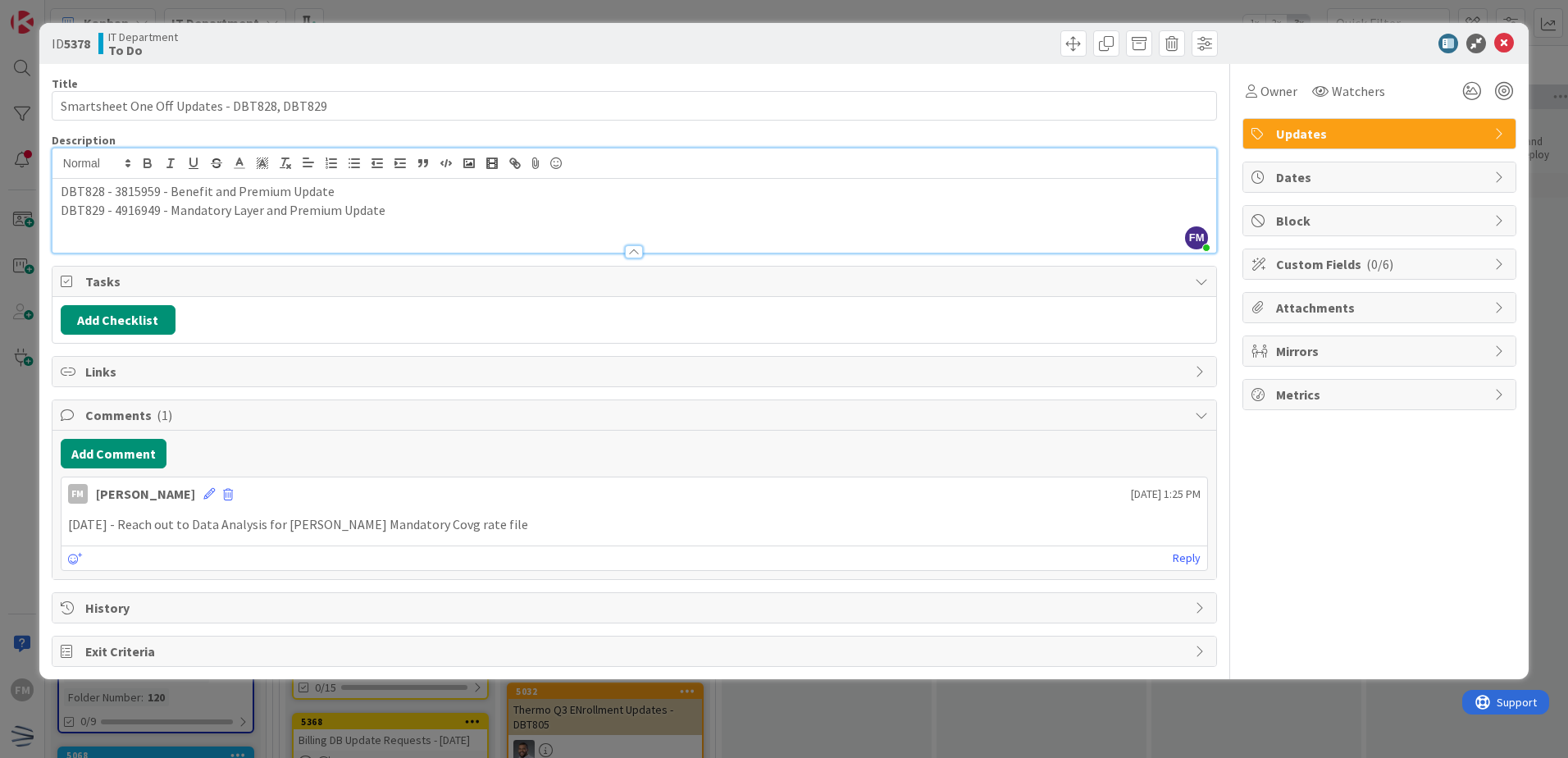
click at [143, 192] on p "DBT828 - 3815959 - Benefit and Premium Update" at bounding box center [634, 192] width 1147 height 18
copy p "3815959"
